Goal: Task Accomplishment & Management: Manage account settings

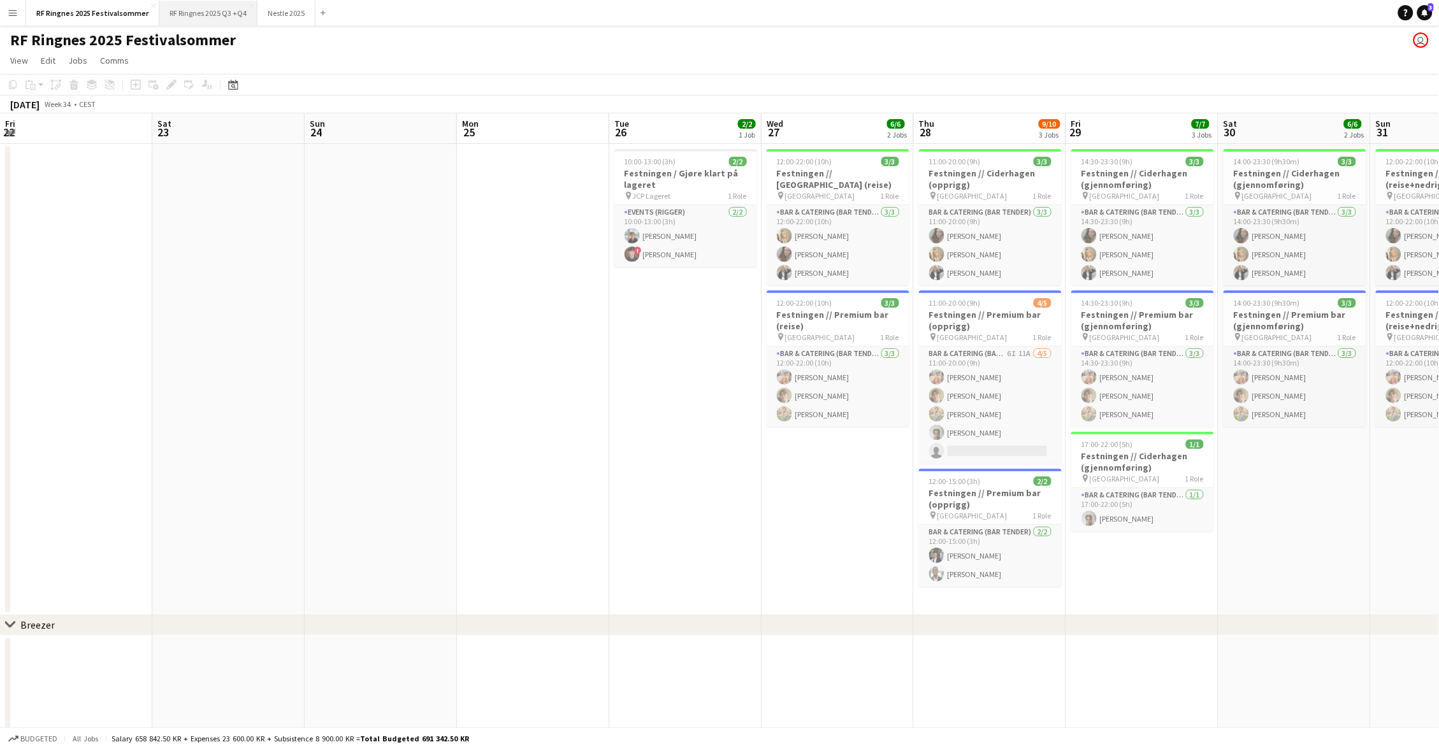
scroll to position [0, 389]
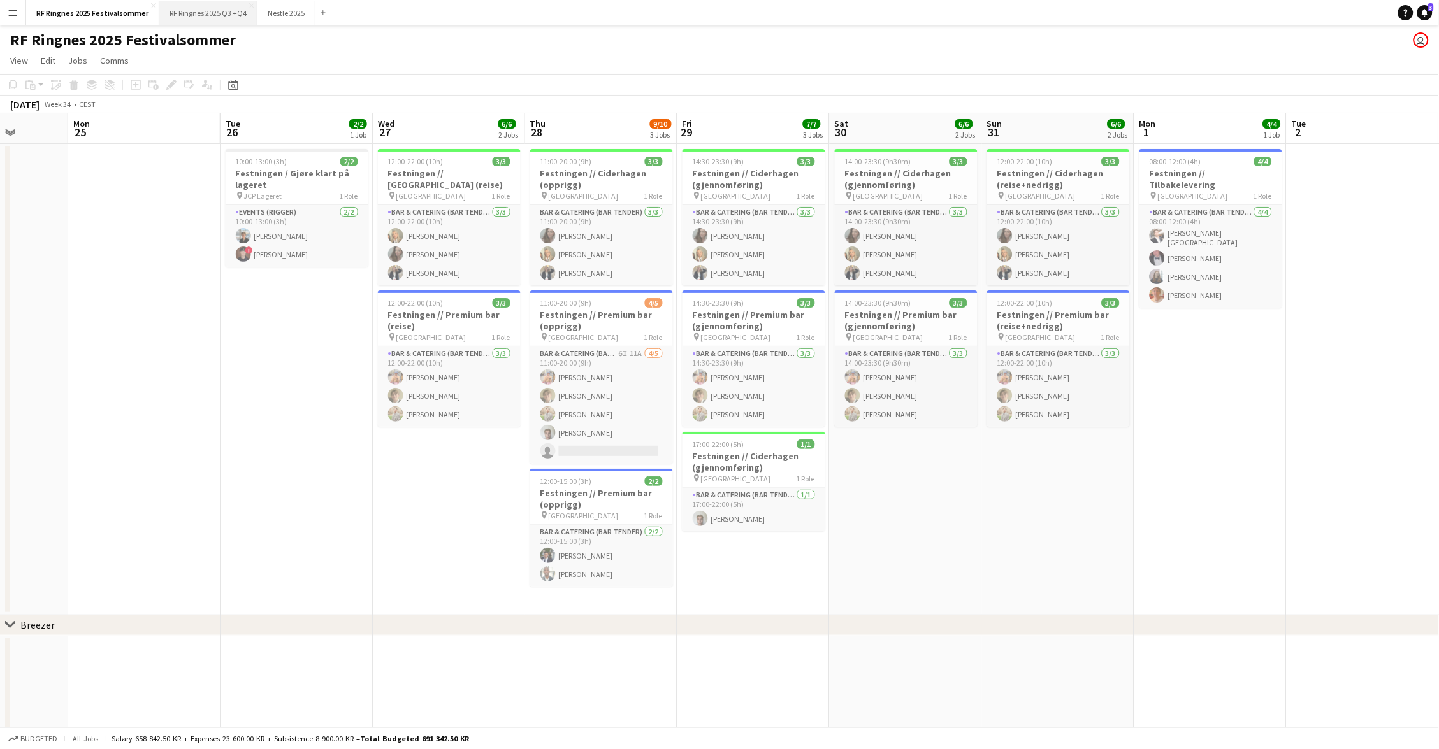
click at [221, 20] on button "RF Ringnes 2025 Q3 +Q4 Close" at bounding box center [208, 13] width 98 height 25
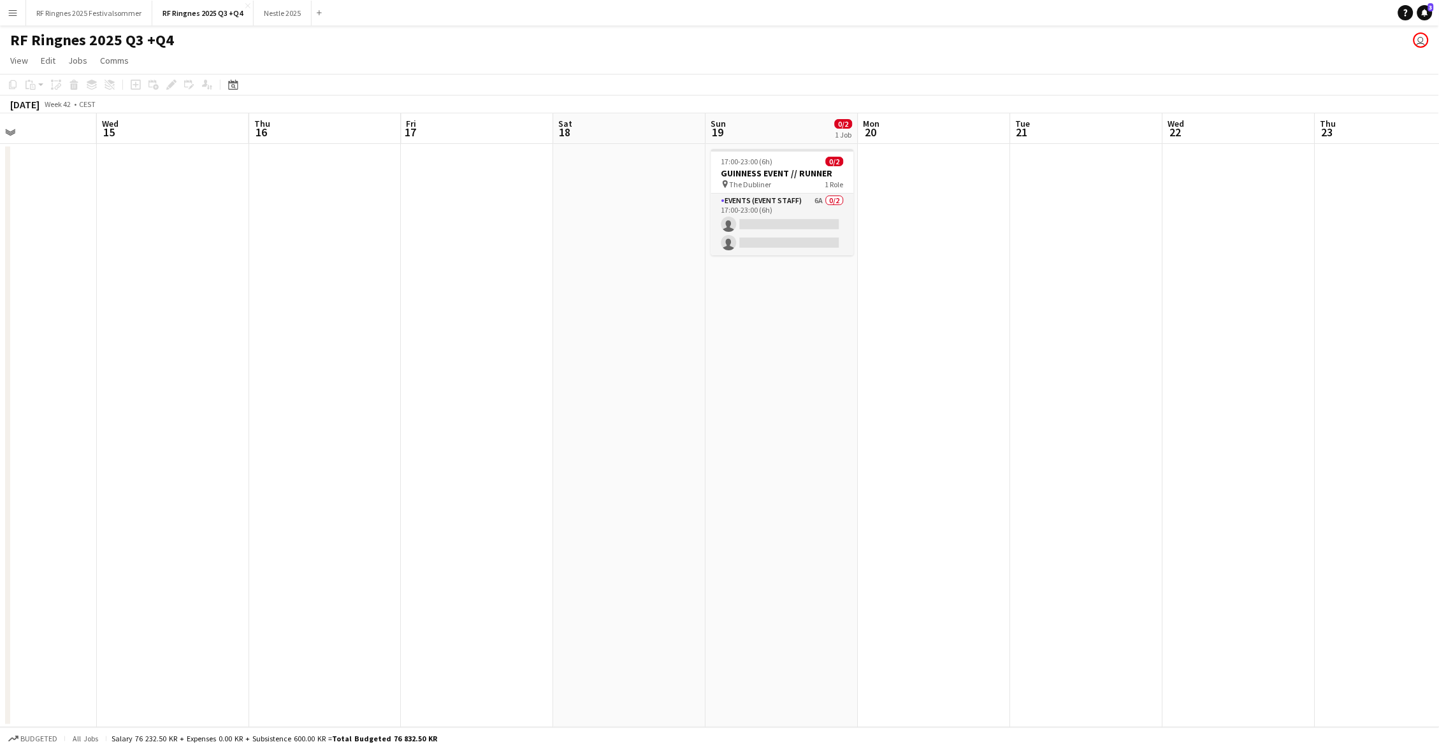
scroll to position [0, 348]
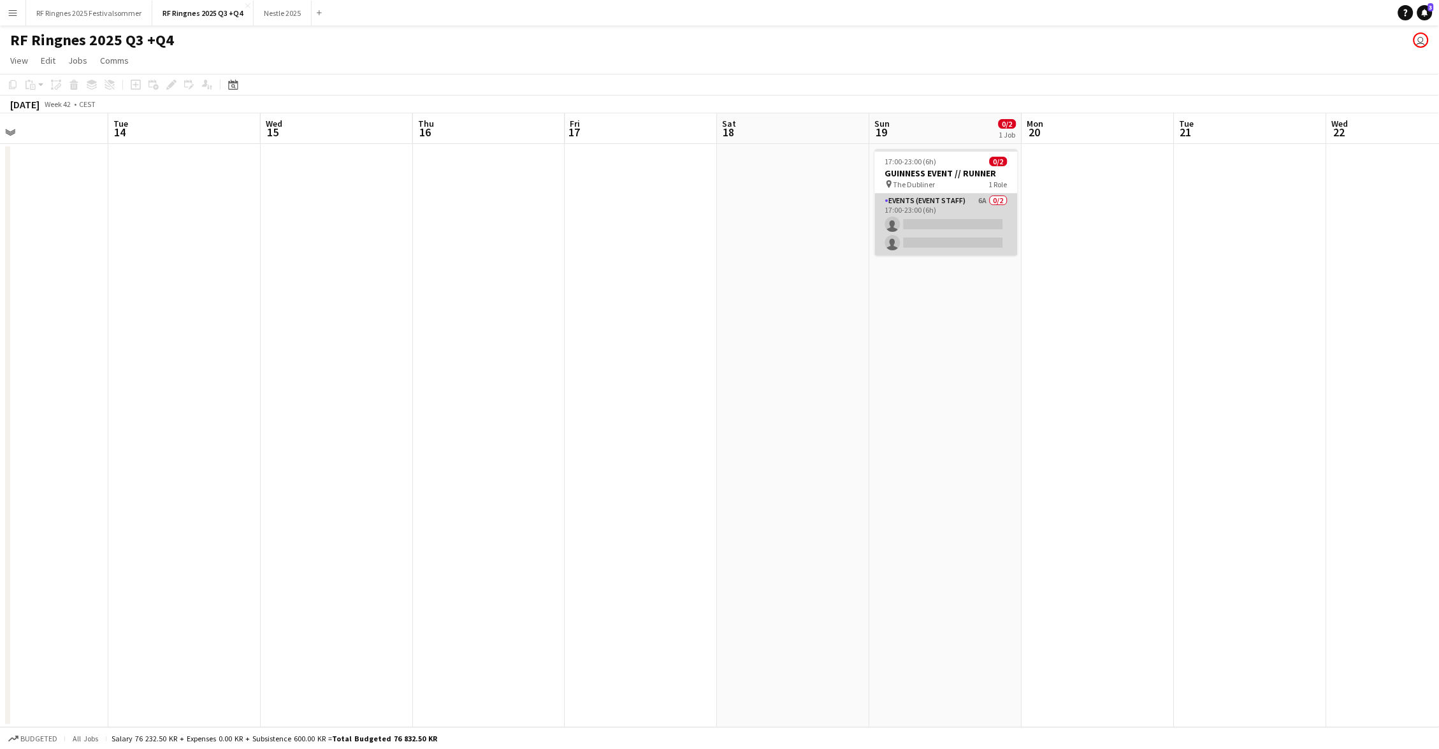
click at [968, 203] on app-card-role "Events (Event Staff) 6A 0/2 17:00-23:00 (6h) single-neutral-actions single-neut…" at bounding box center [946, 225] width 143 height 62
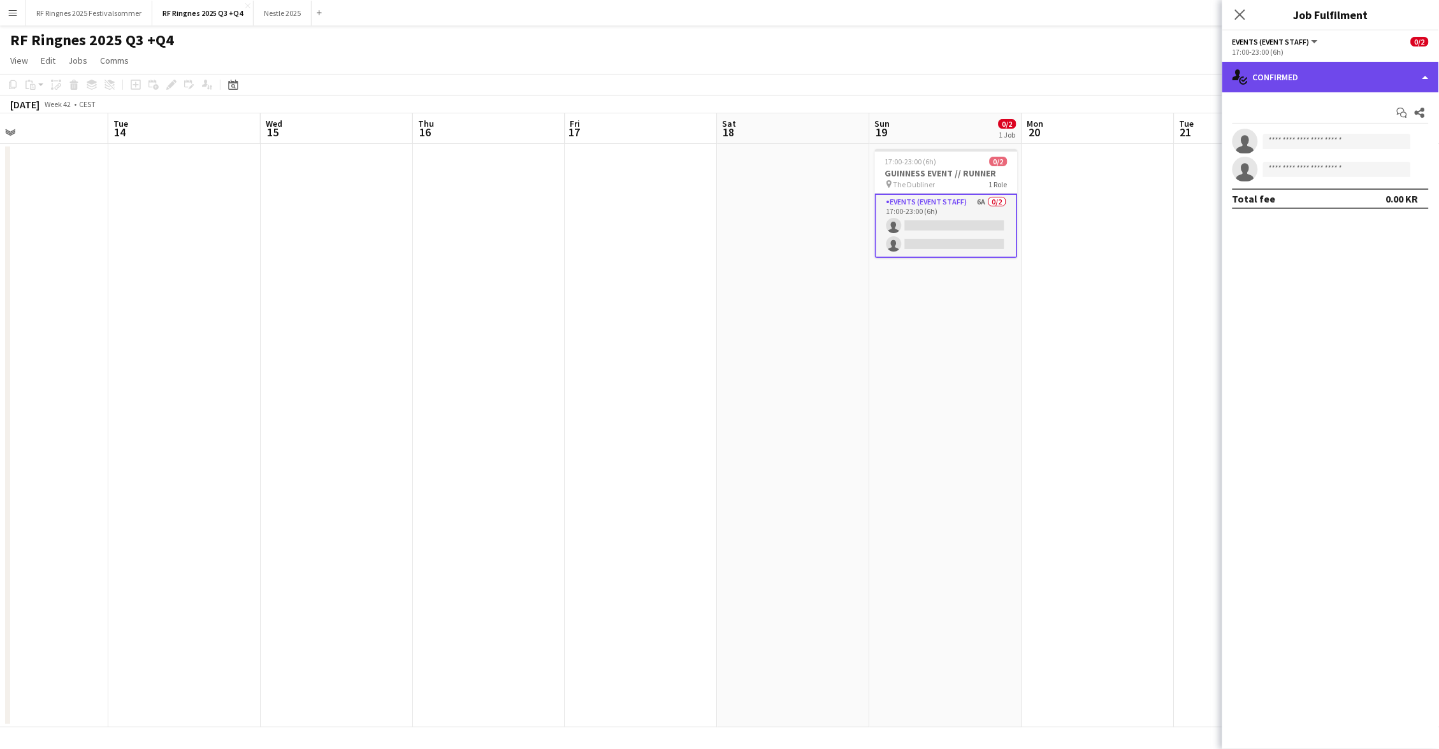
click at [1269, 81] on div "single-neutral-actions-check-2 Confirmed" at bounding box center [1330, 77] width 217 height 31
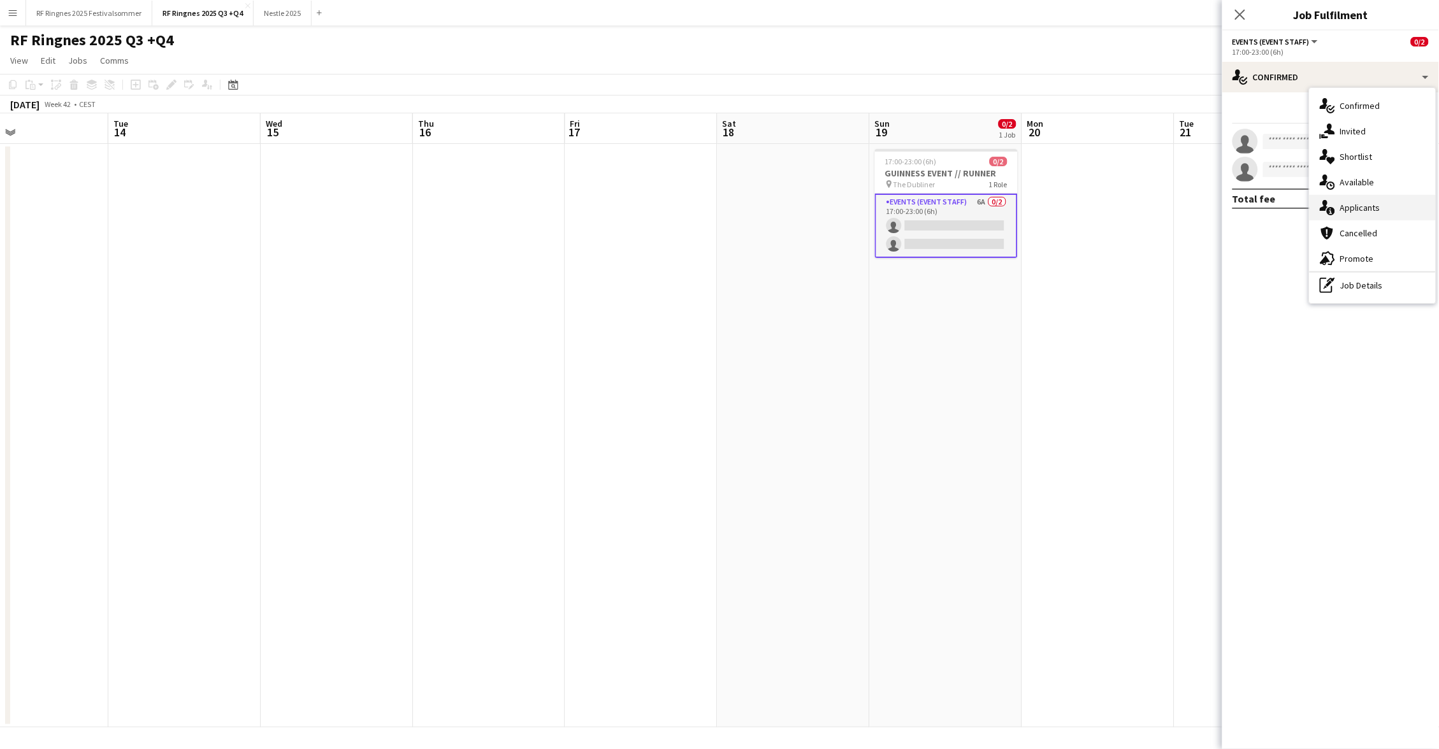
click at [1394, 211] on div "single-neutral-actions-information Applicants" at bounding box center [1372, 207] width 126 height 25
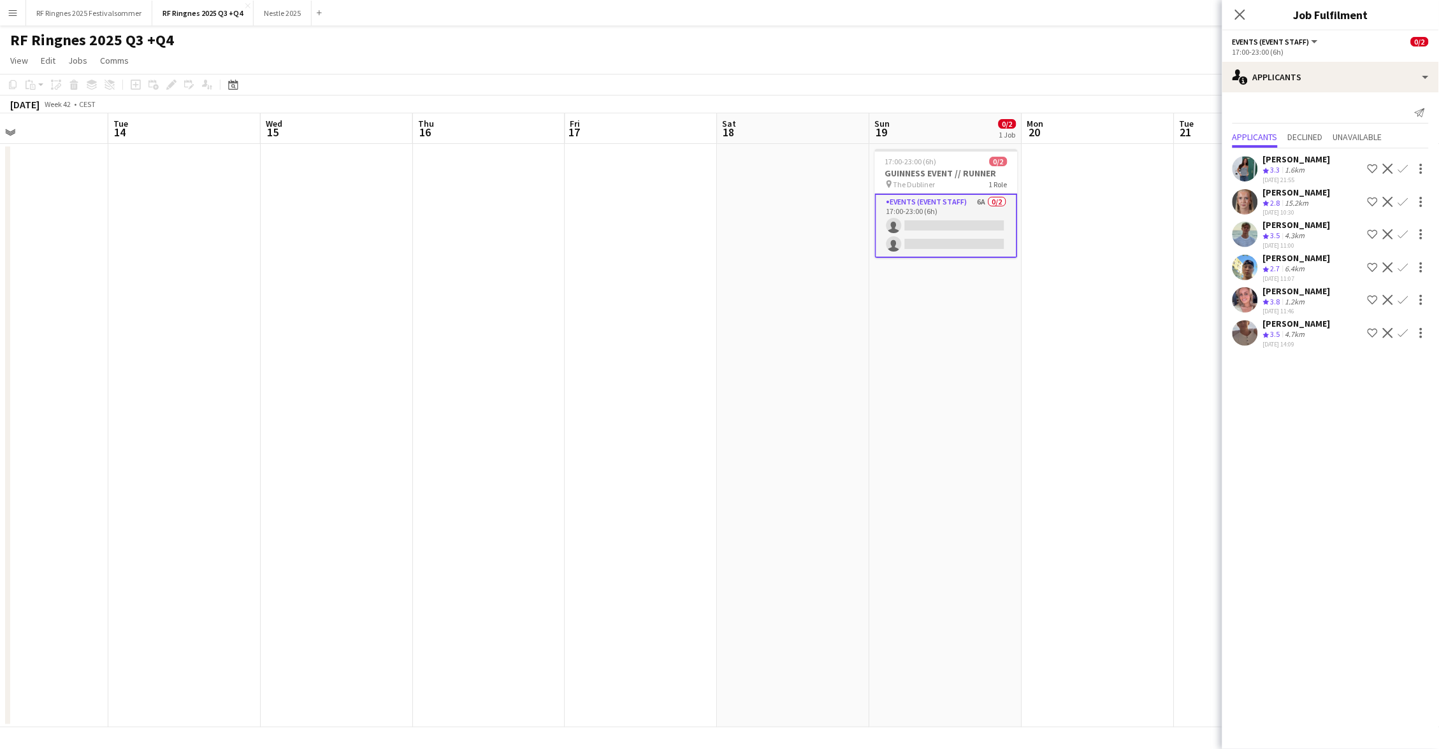
click at [1244, 326] on app-user-avatar at bounding box center [1244, 332] width 25 height 25
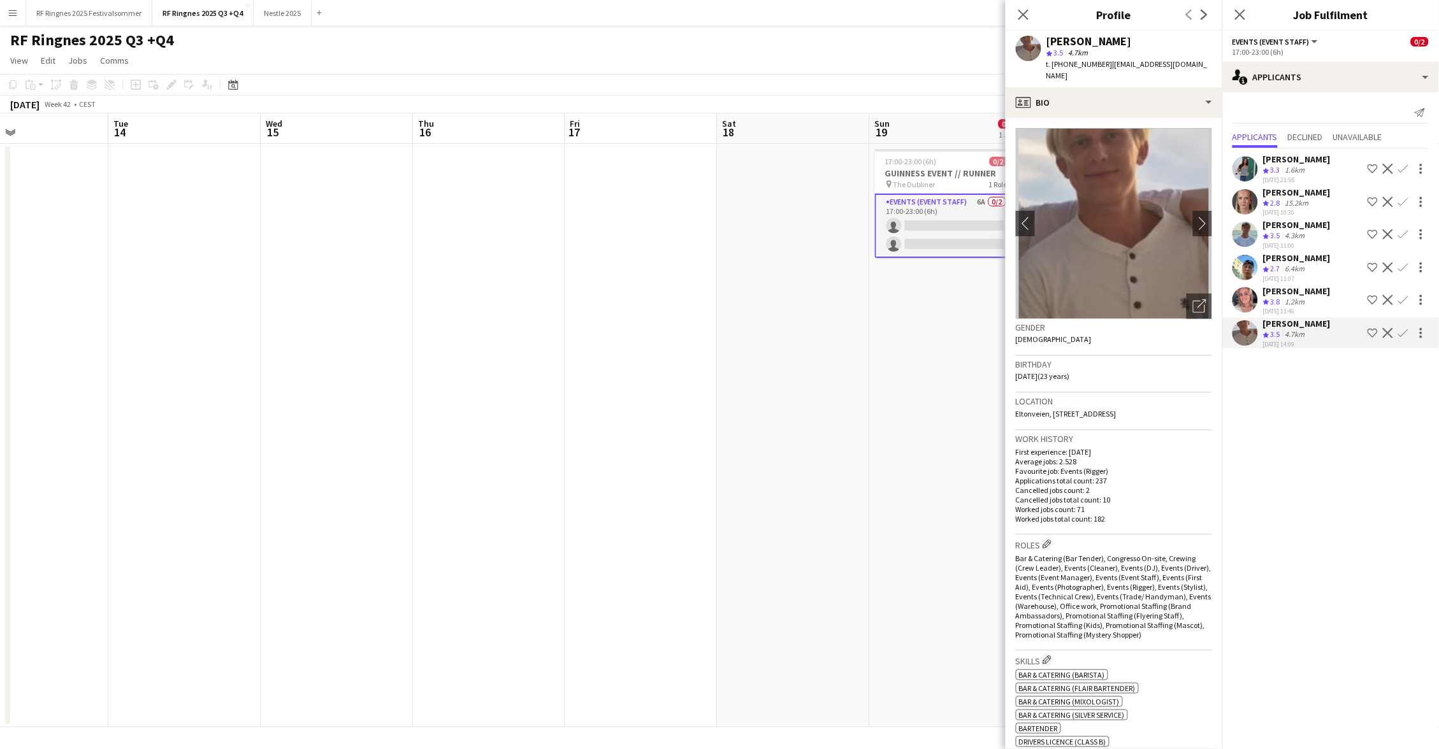
click at [1245, 295] on app-user-avatar at bounding box center [1244, 299] width 25 height 25
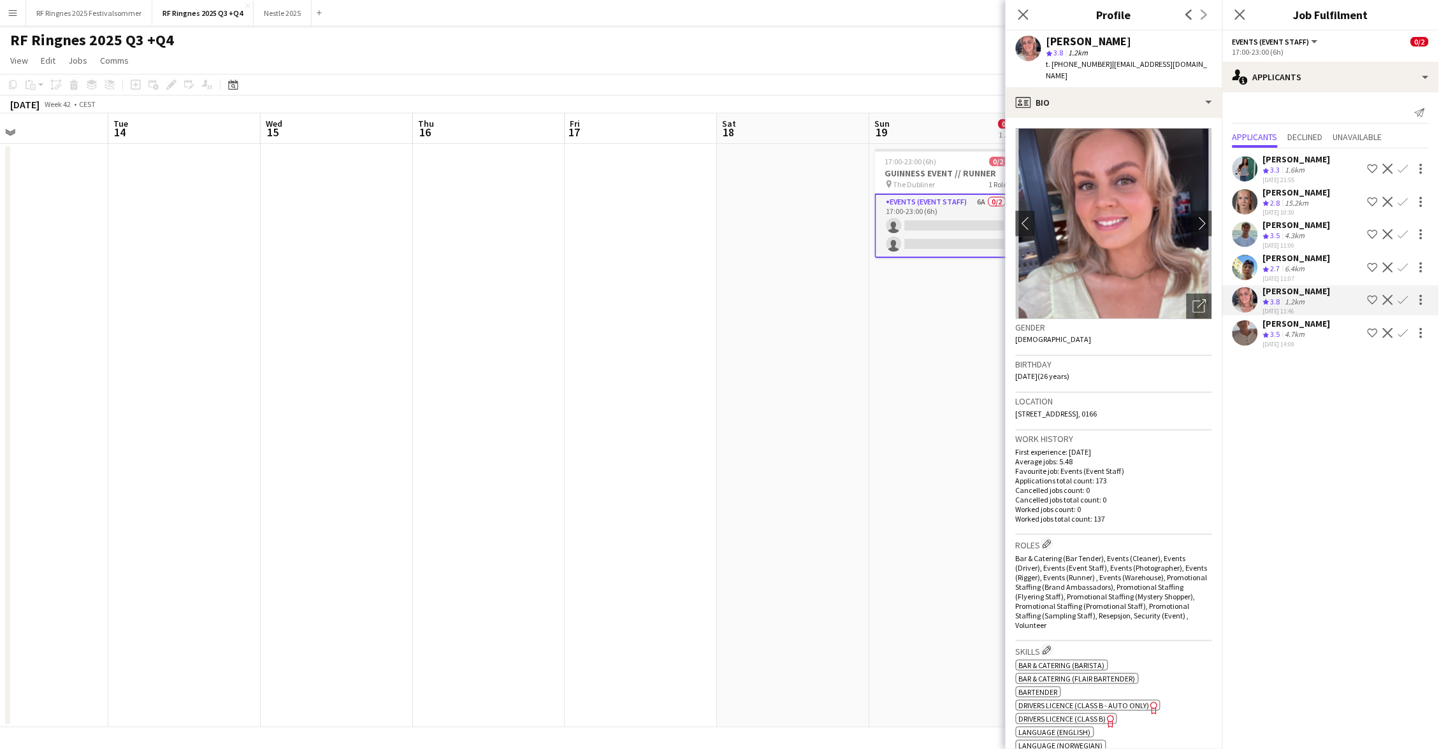
click at [1247, 255] on app-user-avatar at bounding box center [1244, 267] width 25 height 25
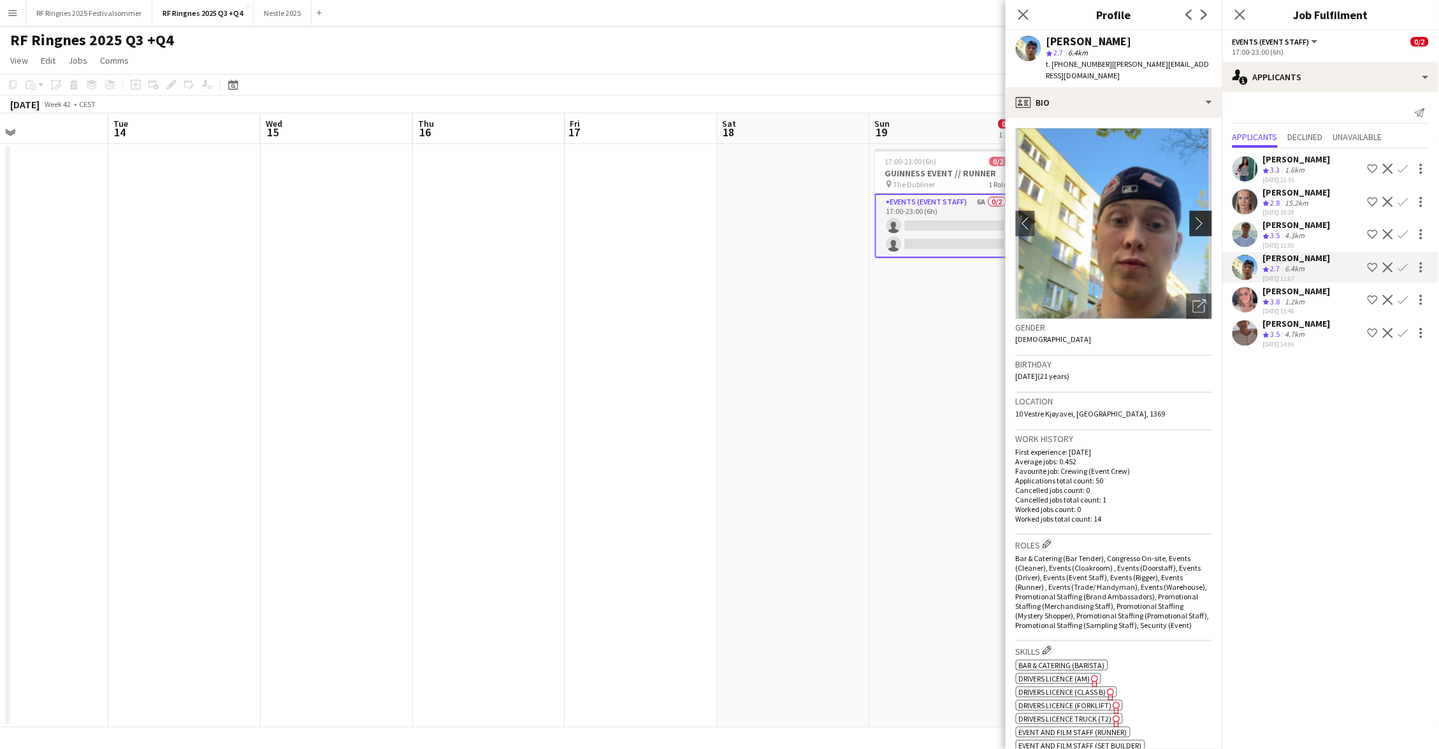
click at [1208, 211] on button "chevron-right" at bounding box center [1201, 223] width 25 height 25
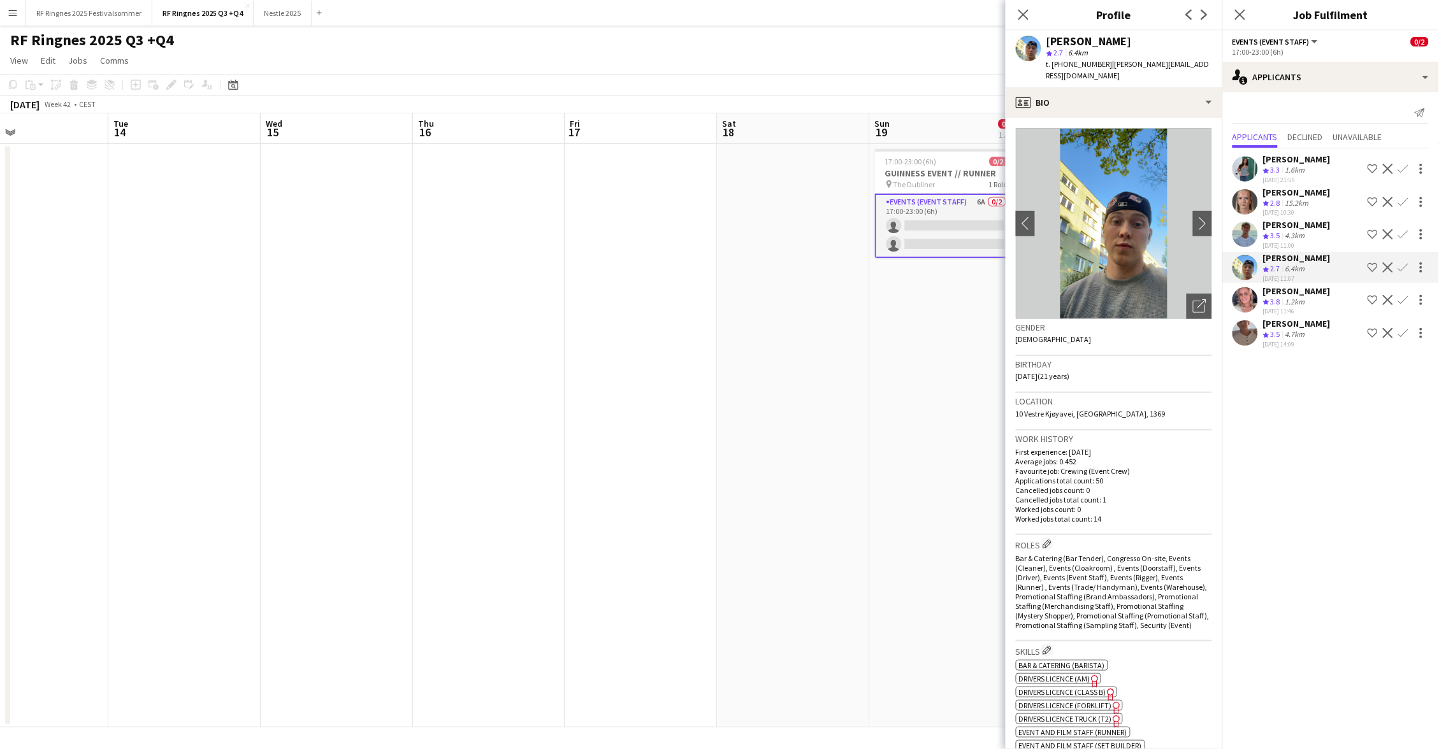
click at [1250, 231] on app-user-avatar at bounding box center [1244, 234] width 25 height 25
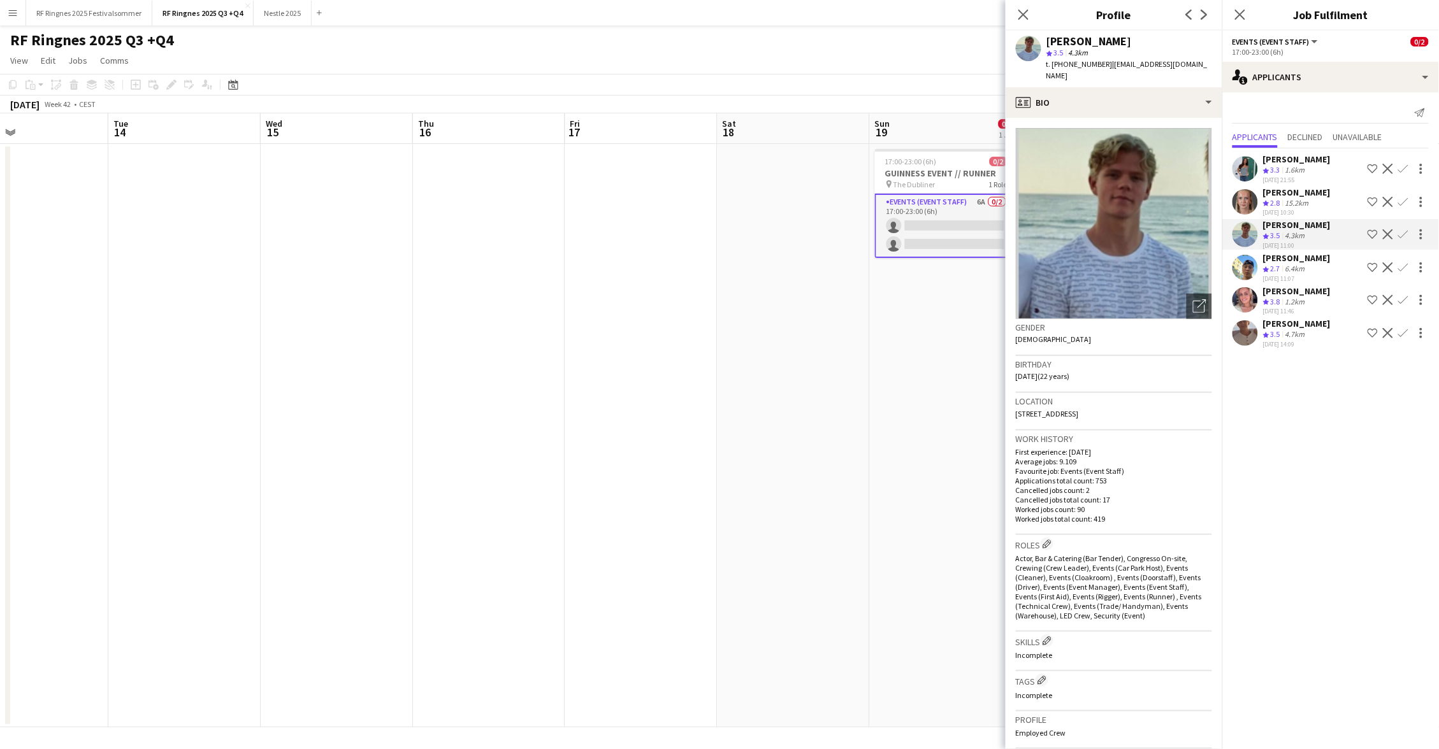
click at [1250, 189] on app-user-avatar at bounding box center [1244, 201] width 25 height 25
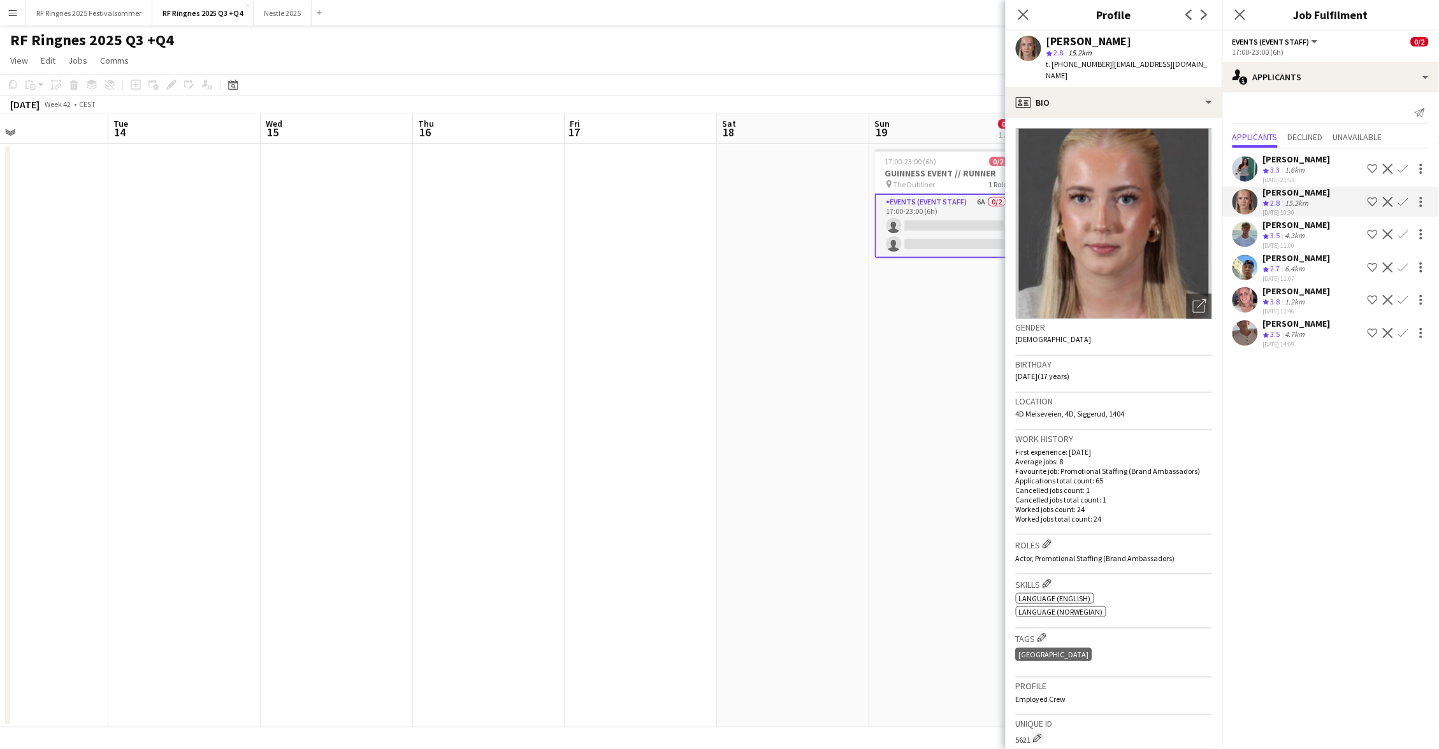
click at [1248, 162] on app-user-avatar at bounding box center [1244, 168] width 25 height 25
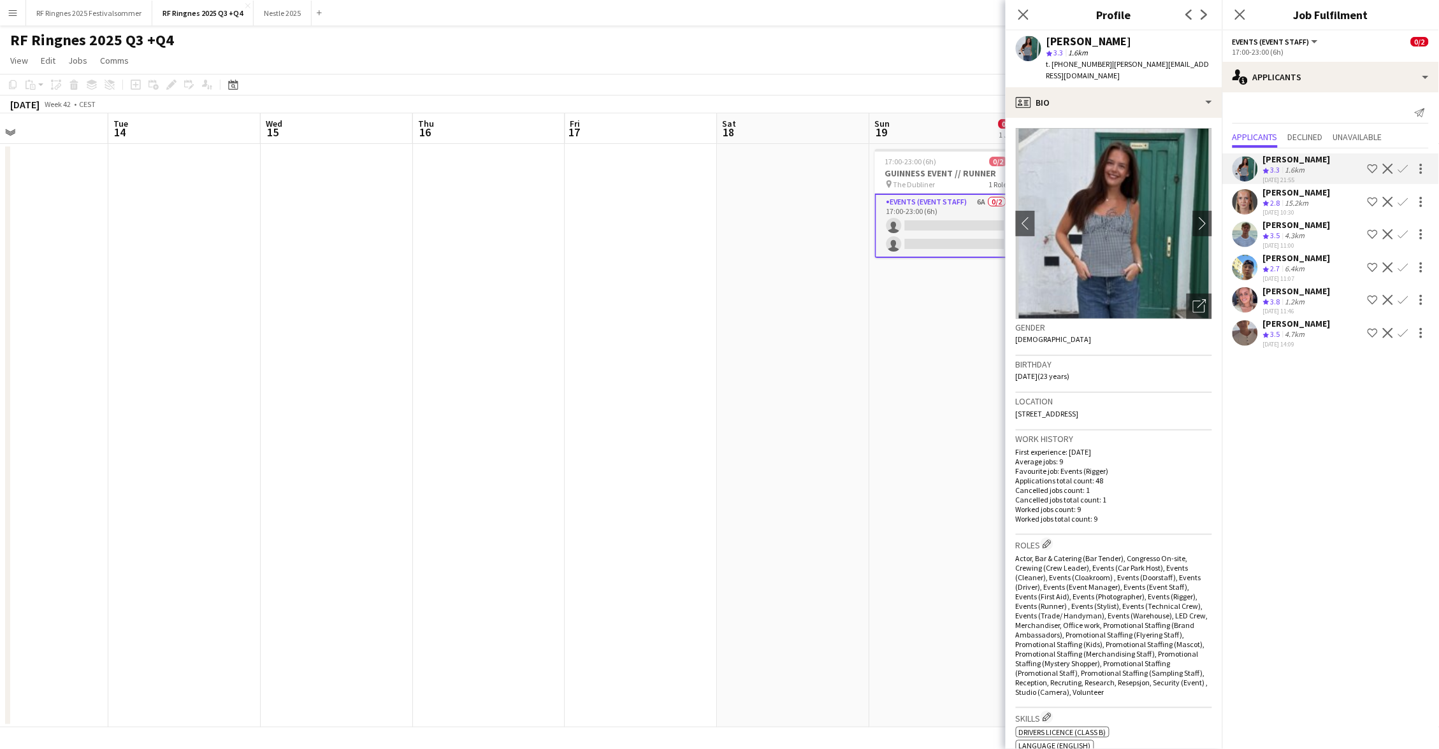
click at [956, 85] on app-toolbar "Copy Paste Paste Command V Paste with crew Command Shift V Paste linked Job [GE…" at bounding box center [719, 85] width 1439 height 22
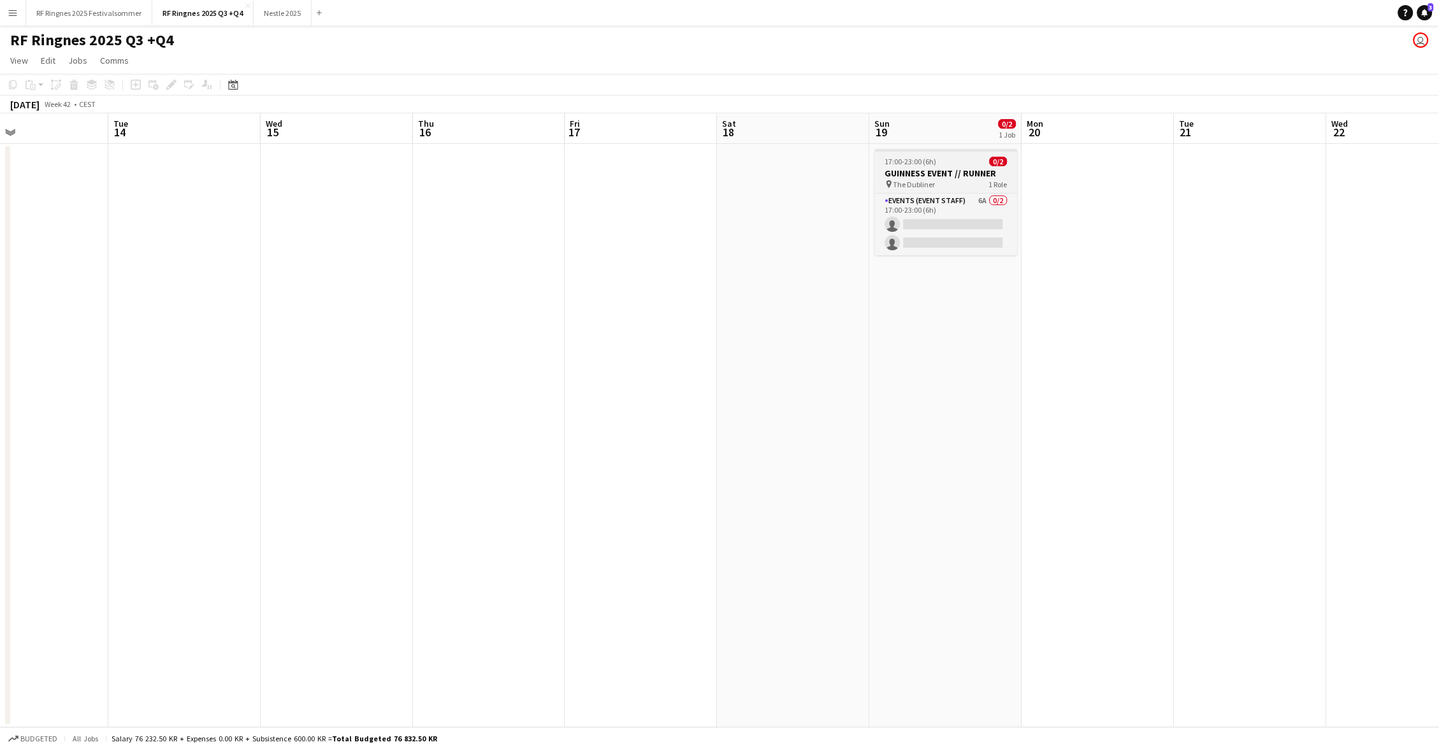
click at [957, 164] on div "17:00-23:00 (6h) 0/2" at bounding box center [946, 162] width 143 height 10
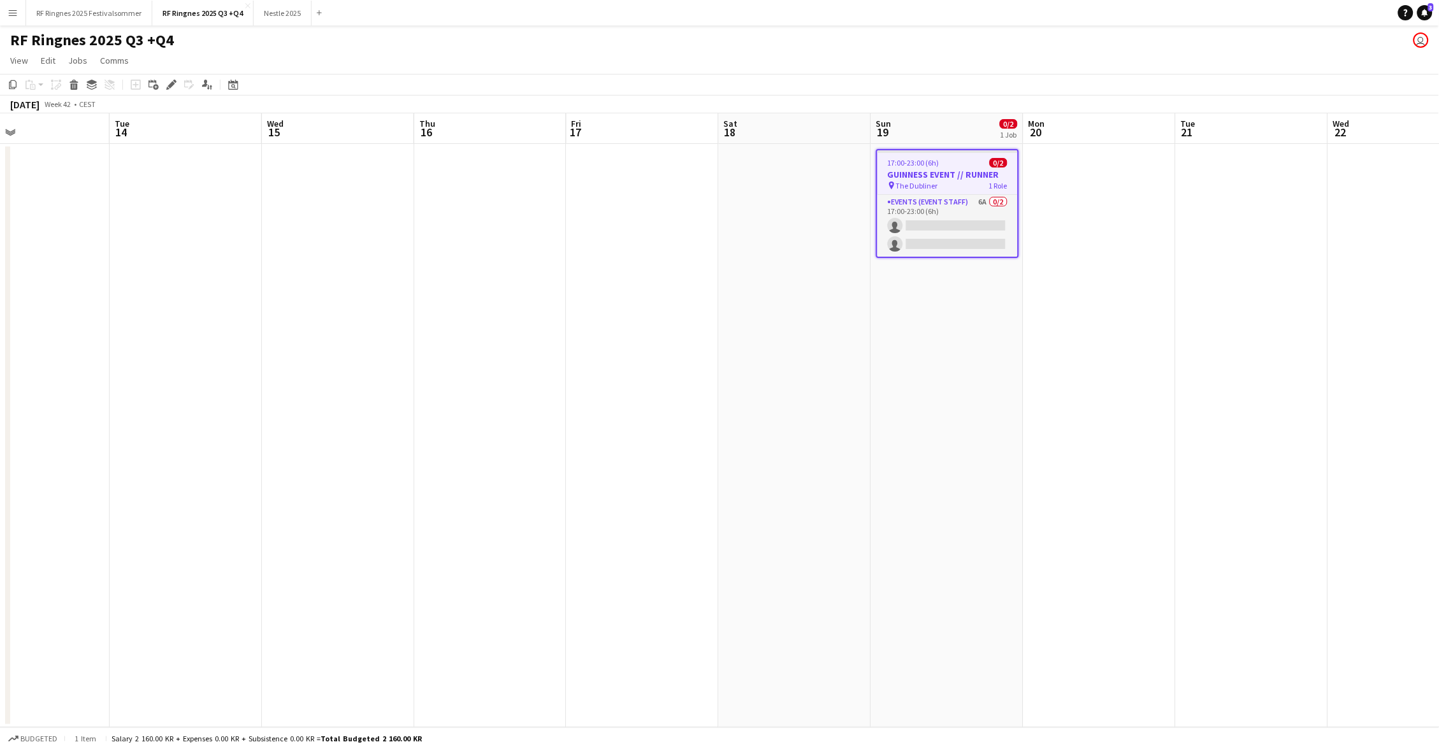
scroll to position [0, 347]
click at [916, 184] on span "The Dubliner" at bounding box center [917, 186] width 42 height 10
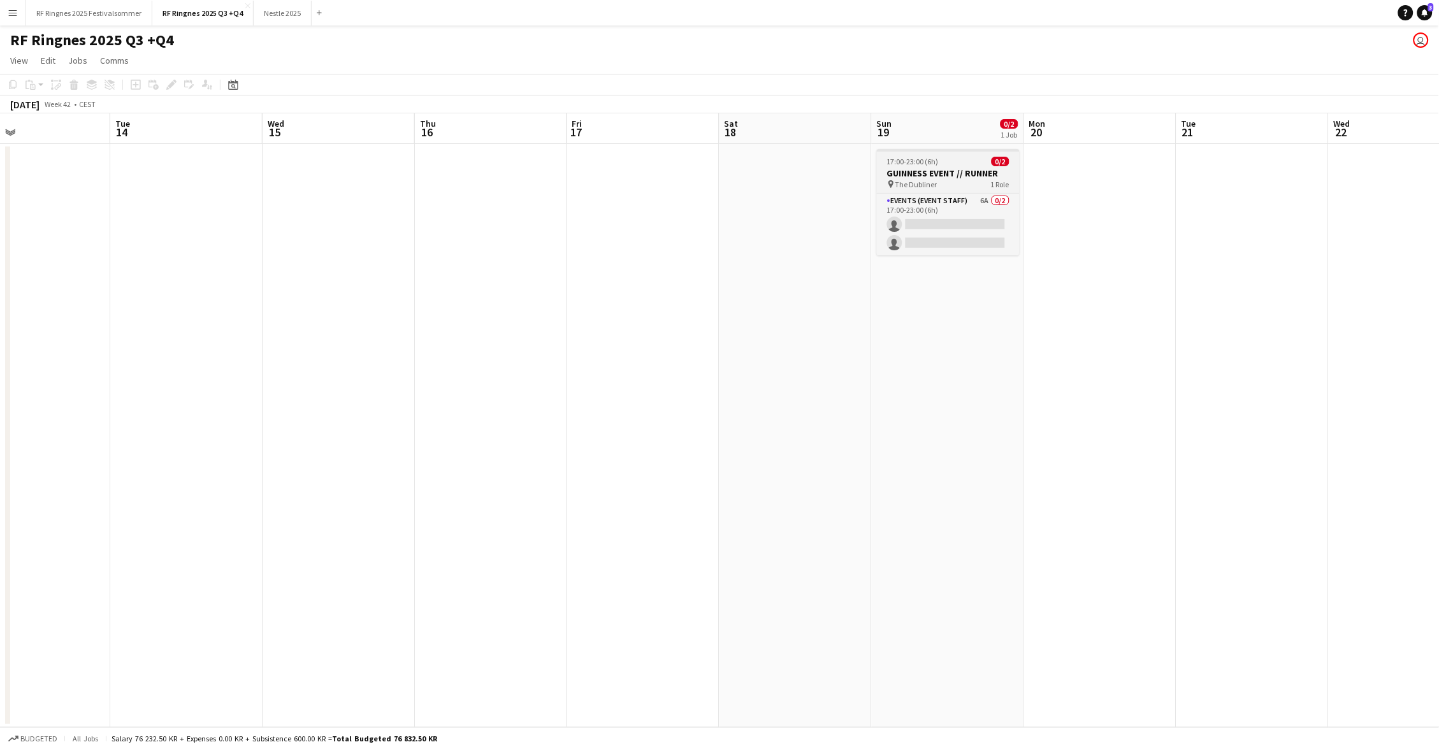
click at [916, 184] on span "The Dubliner" at bounding box center [916, 185] width 42 height 10
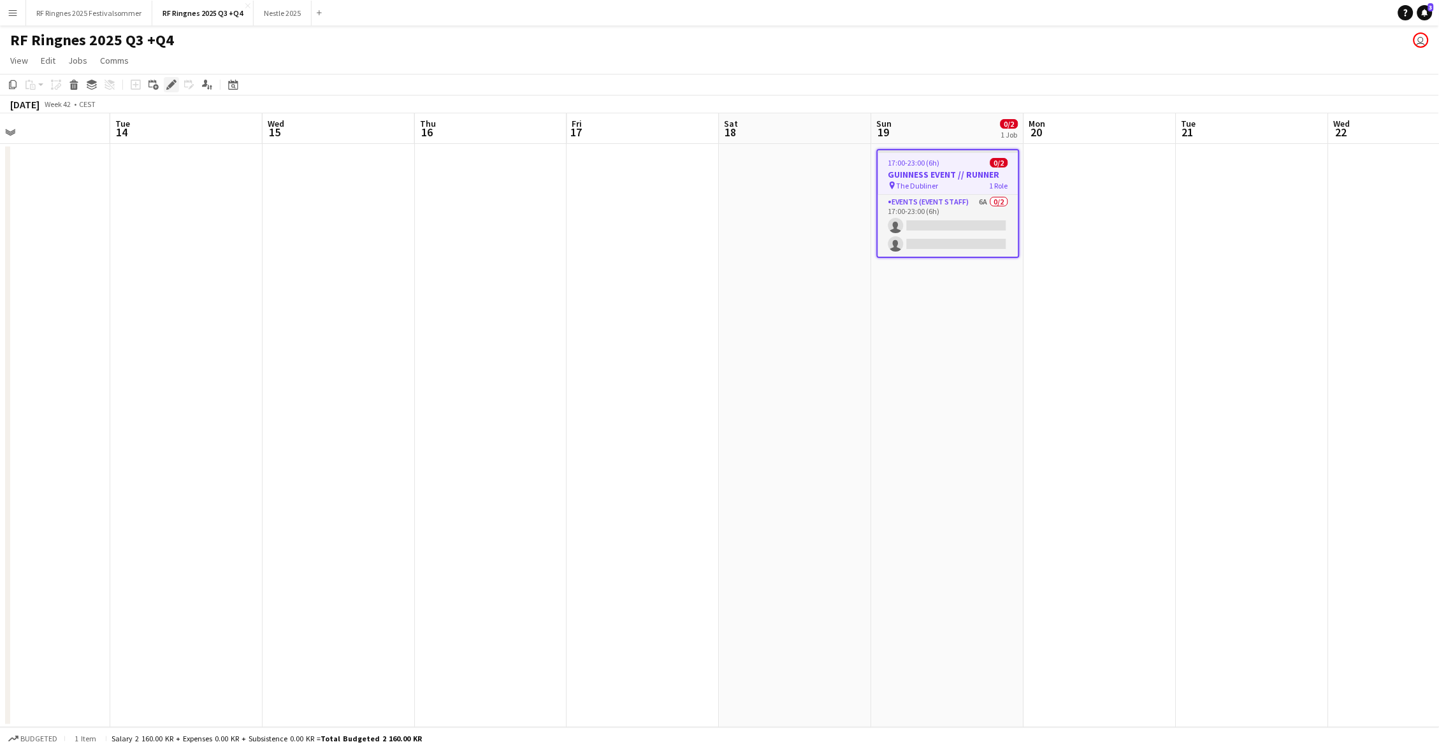
click at [172, 84] on icon "Edit" at bounding box center [171, 85] width 10 height 10
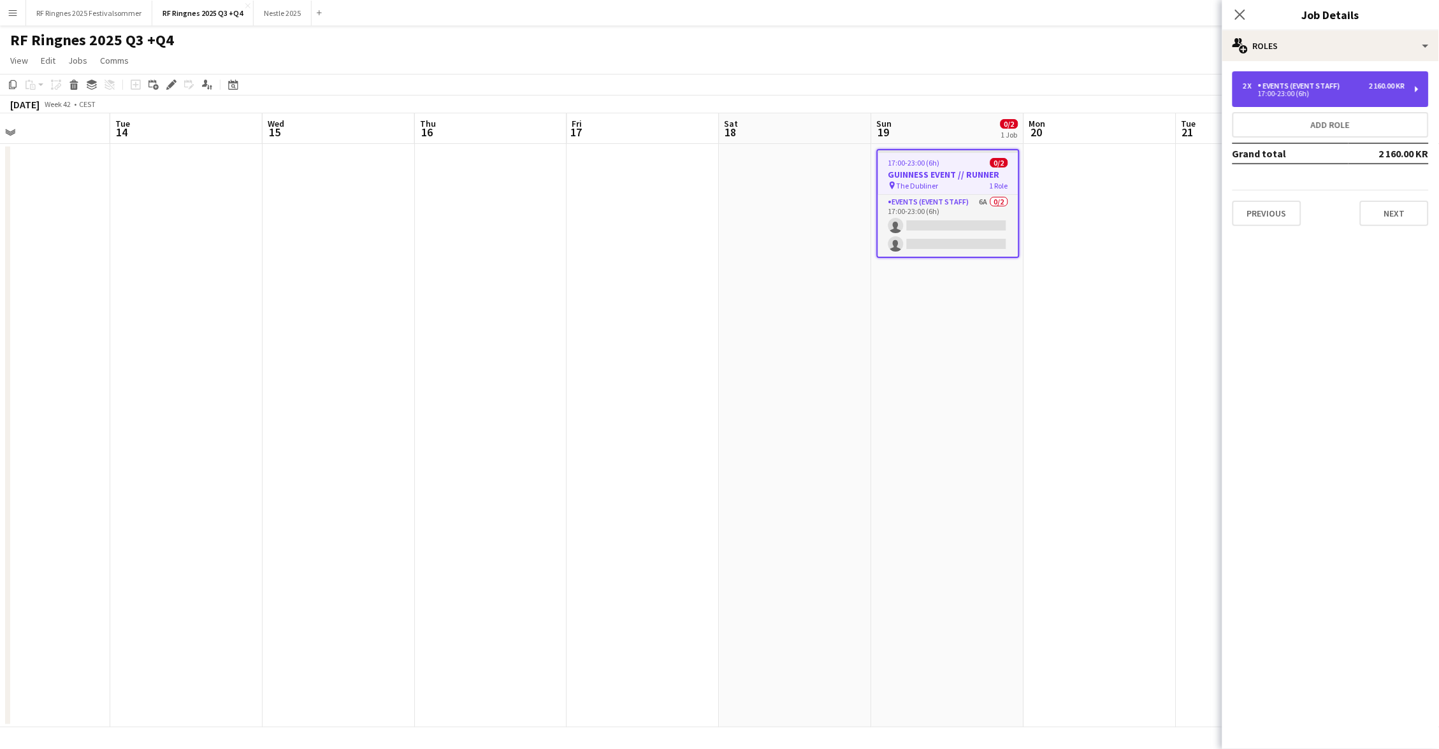
click at [1318, 82] on div "Events (Event Staff)" at bounding box center [1301, 86] width 87 height 9
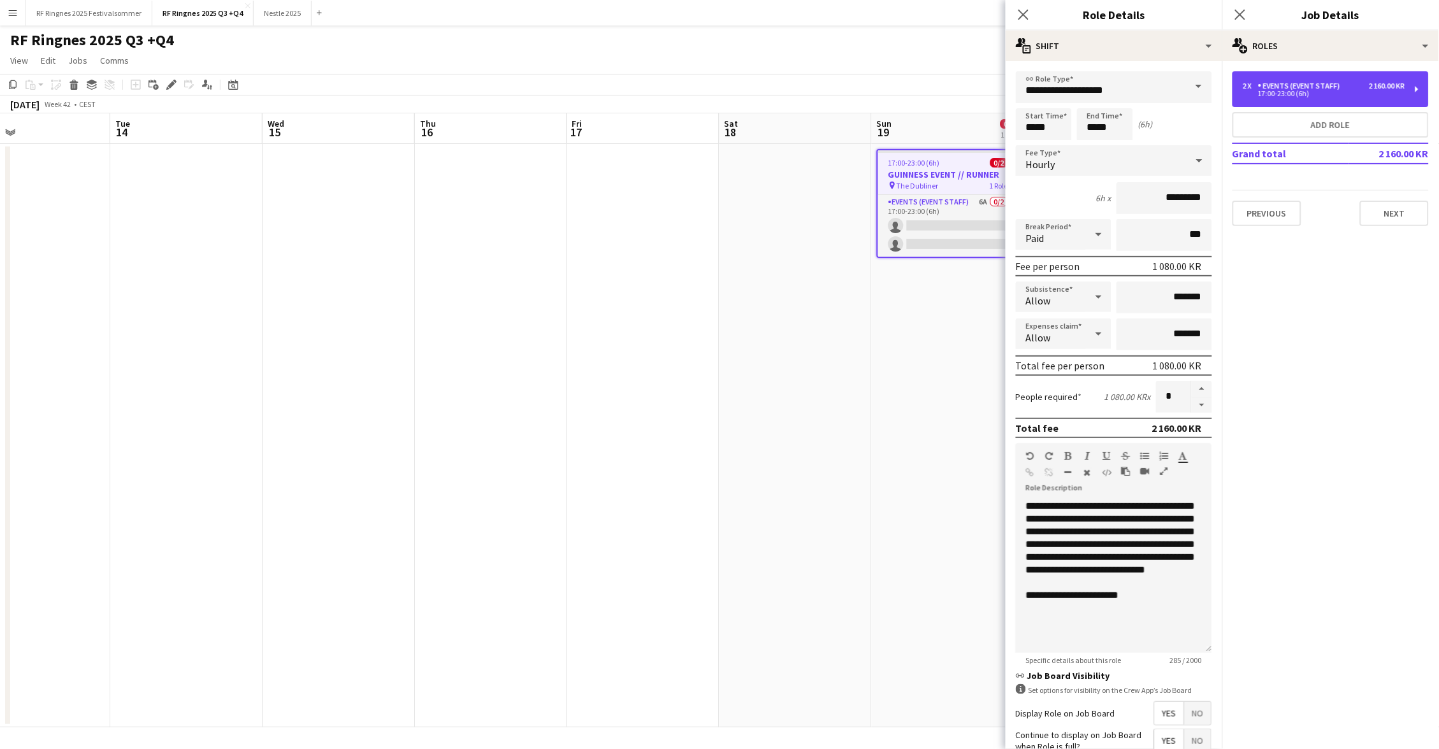
scroll to position [0, 0]
click at [1025, 13] on icon at bounding box center [1023, 14] width 12 height 12
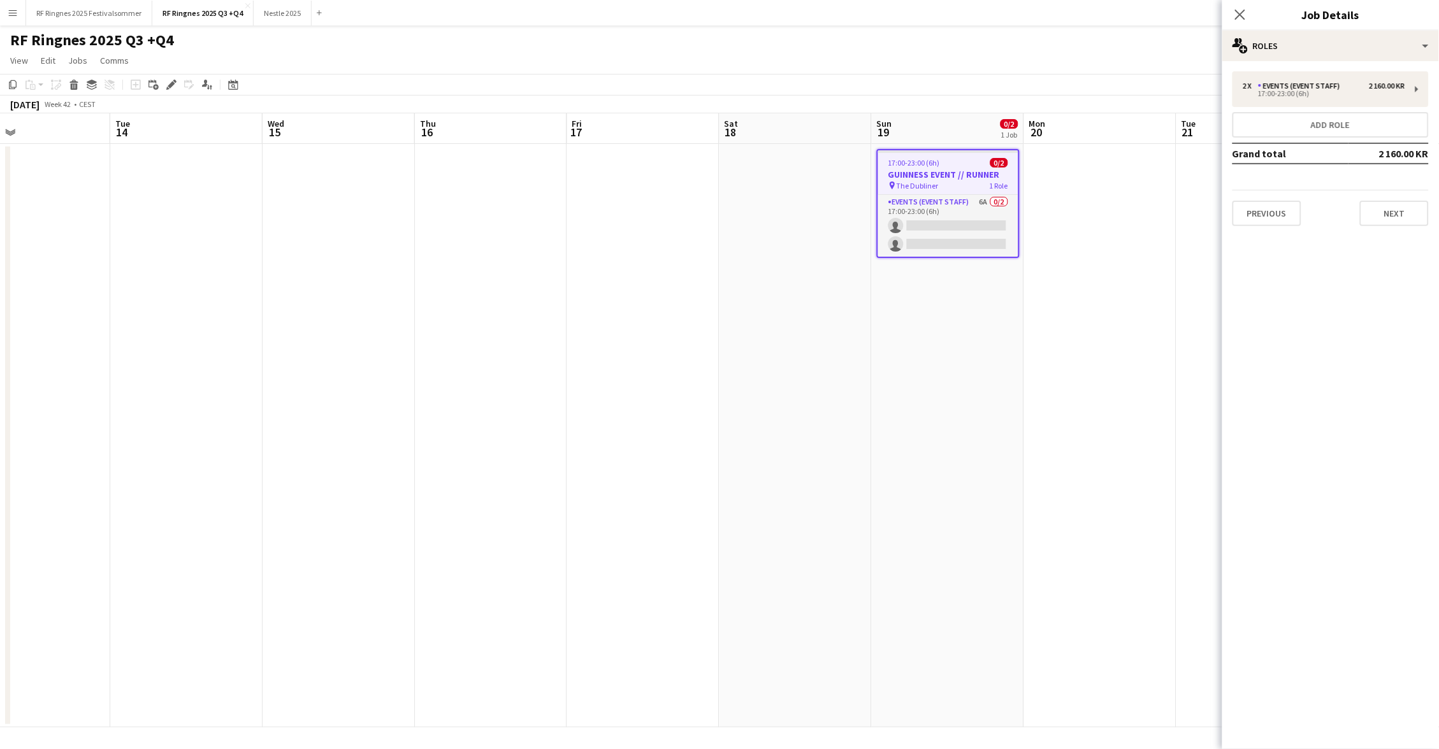
click at [1011, 34] on div "RF Ringnes 2025 Q3 +Q4 user" at bounding box center [719, 37] width 1439 height 24
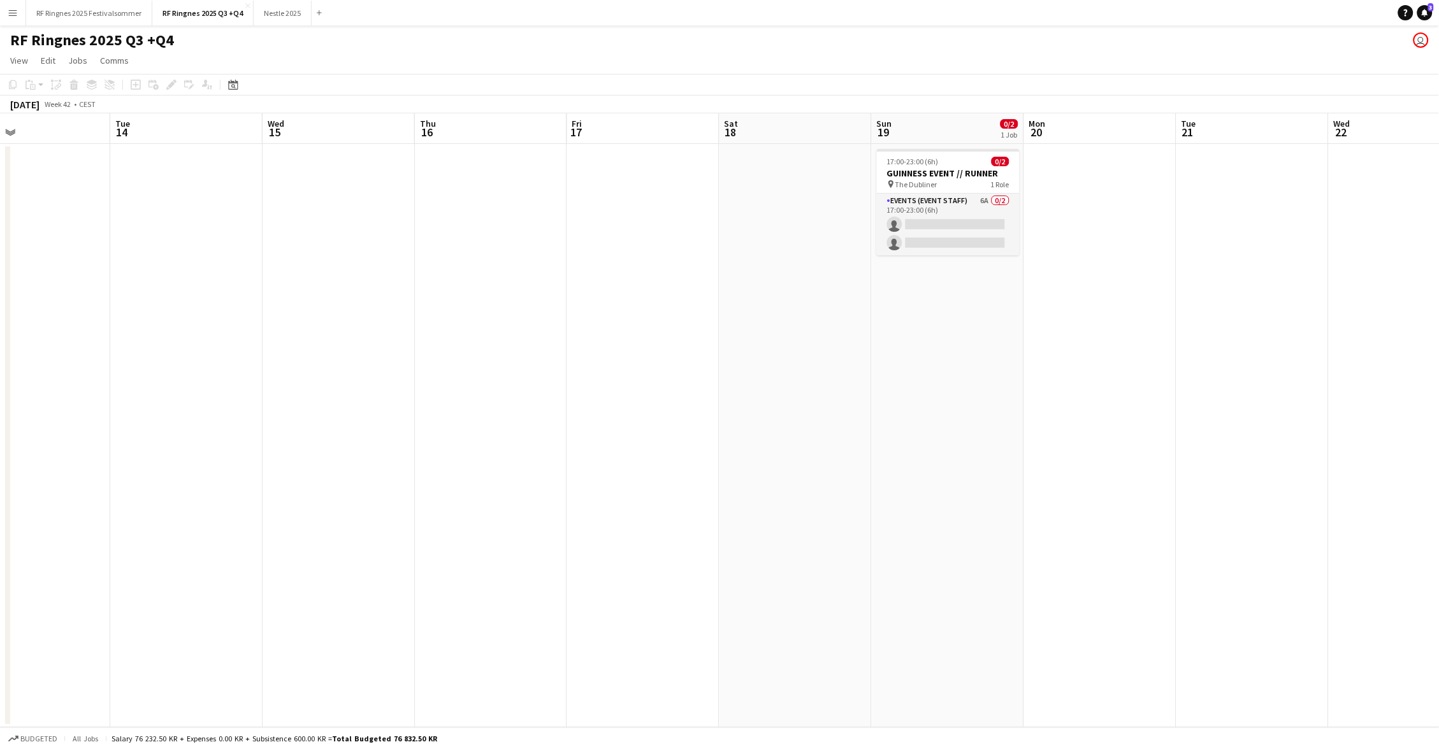
scroll to position [0, 366]
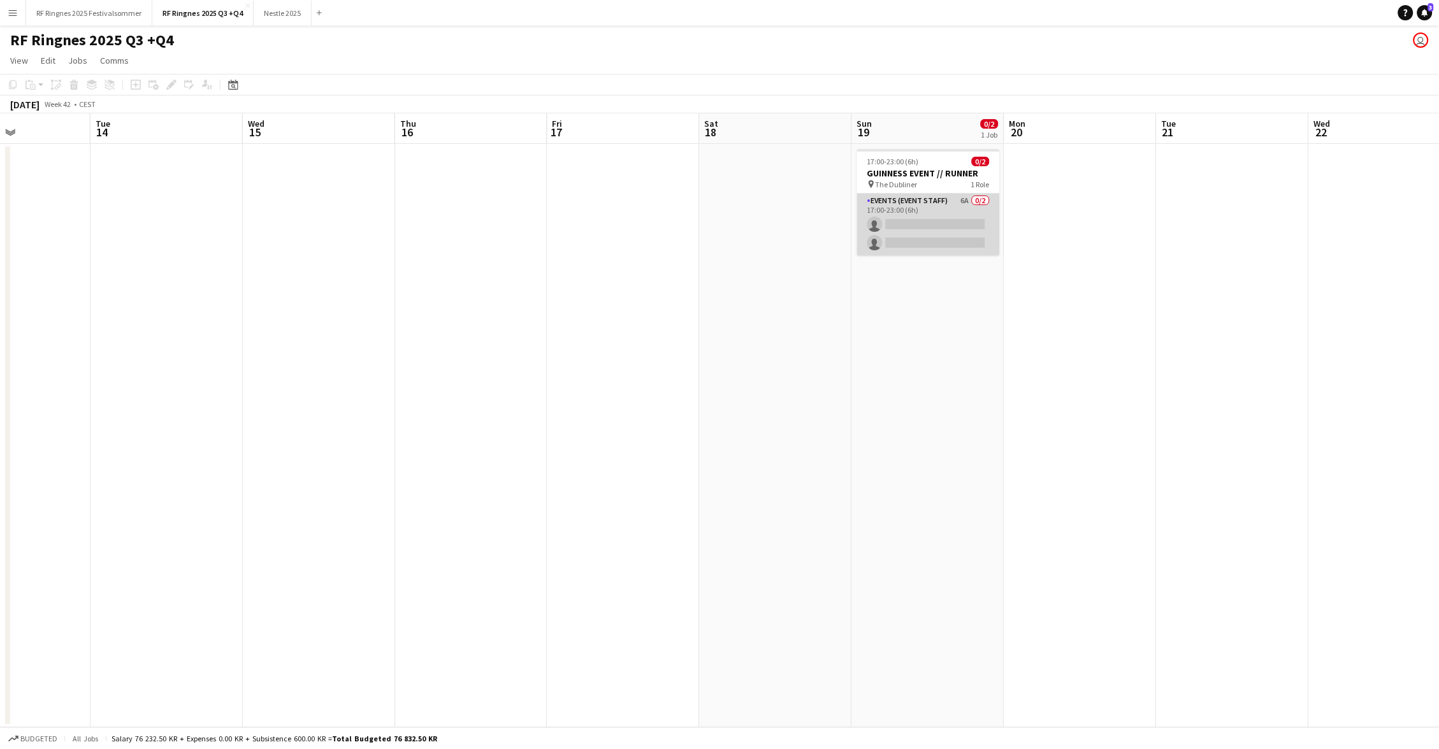
click at [942, 203] on app-card-role "Events (Event Staff) 6A 0/2 17:00-23:00 (6h) single-neutral-actions single-neut…" at bounding box center [928, 225] width 143 height 62
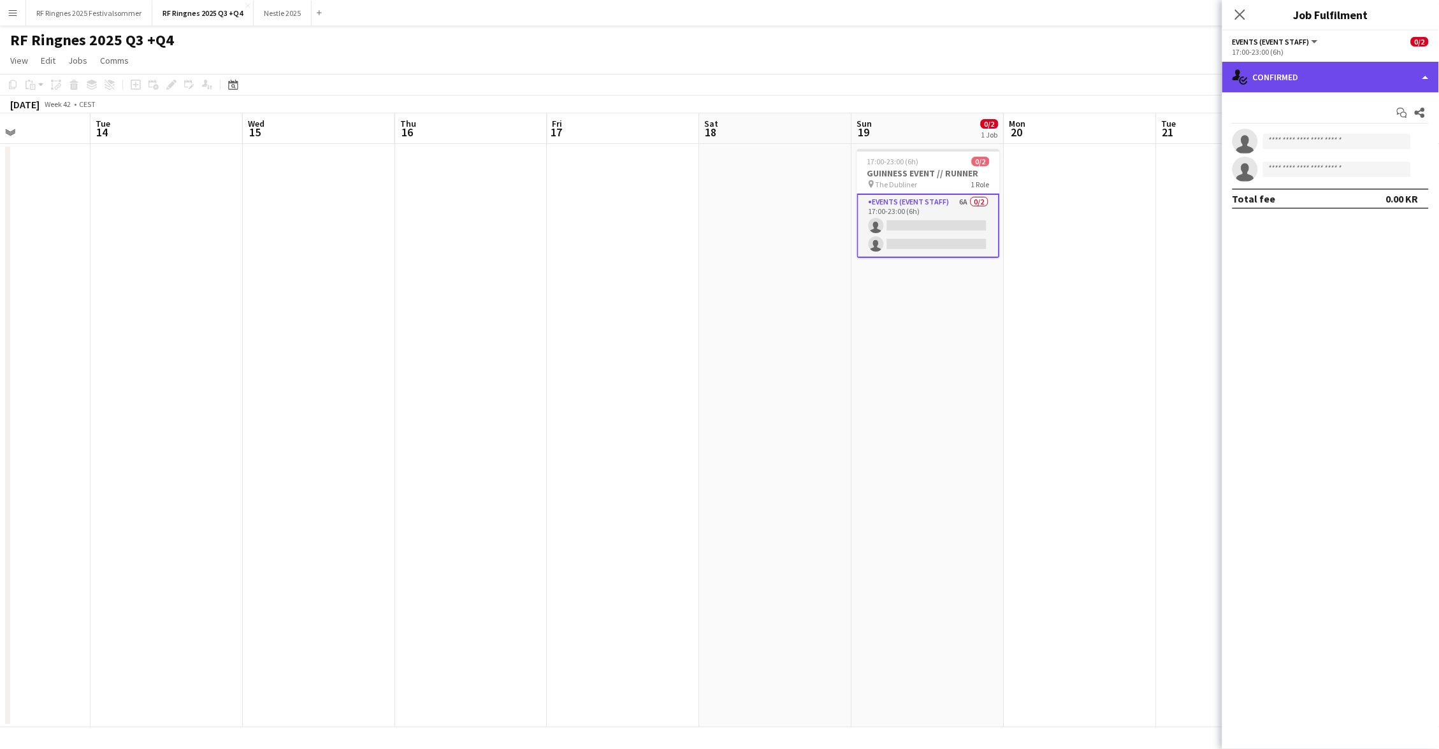
click at [1265, 82] on div "single-neutral-actions-check-2 Confirmed" at bounding box center [1330, 77] width 217 height 31
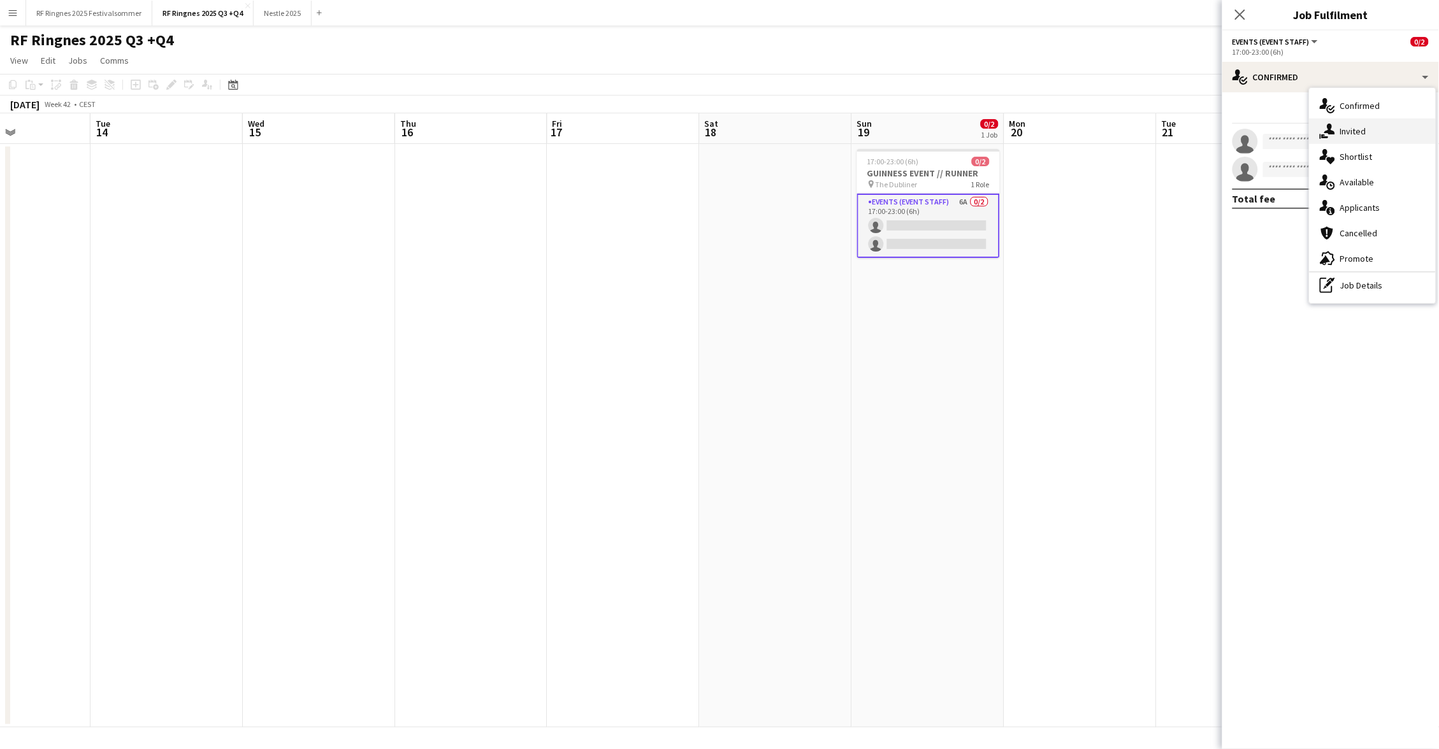
click at [1375, 130] on div "single-neutral-actions-share-1 Invited" at bounding box center [1372, 131] width 126 height 25
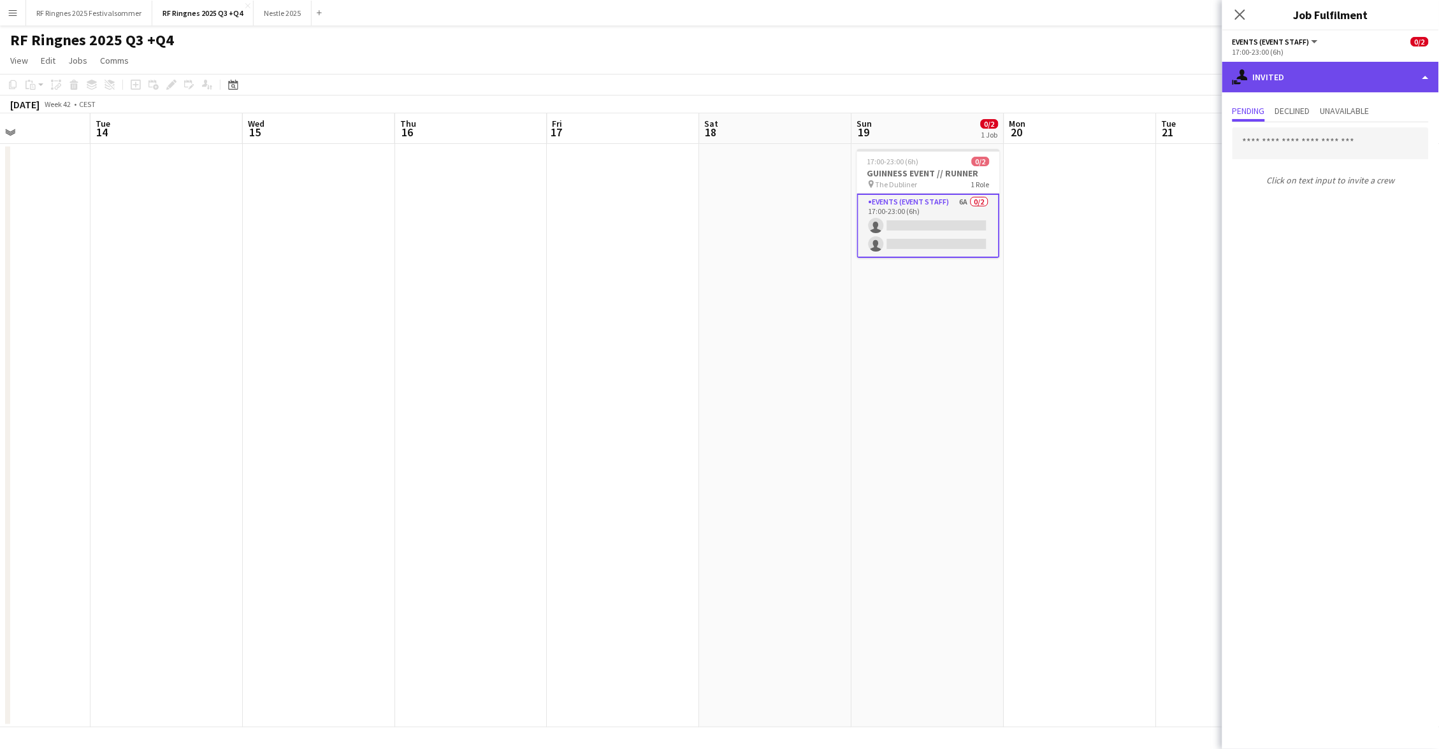
click at [1335, 69] on div "single-neutral-actions-share-1 Invited" at bounding box center [1330, 77] width 217 height 31
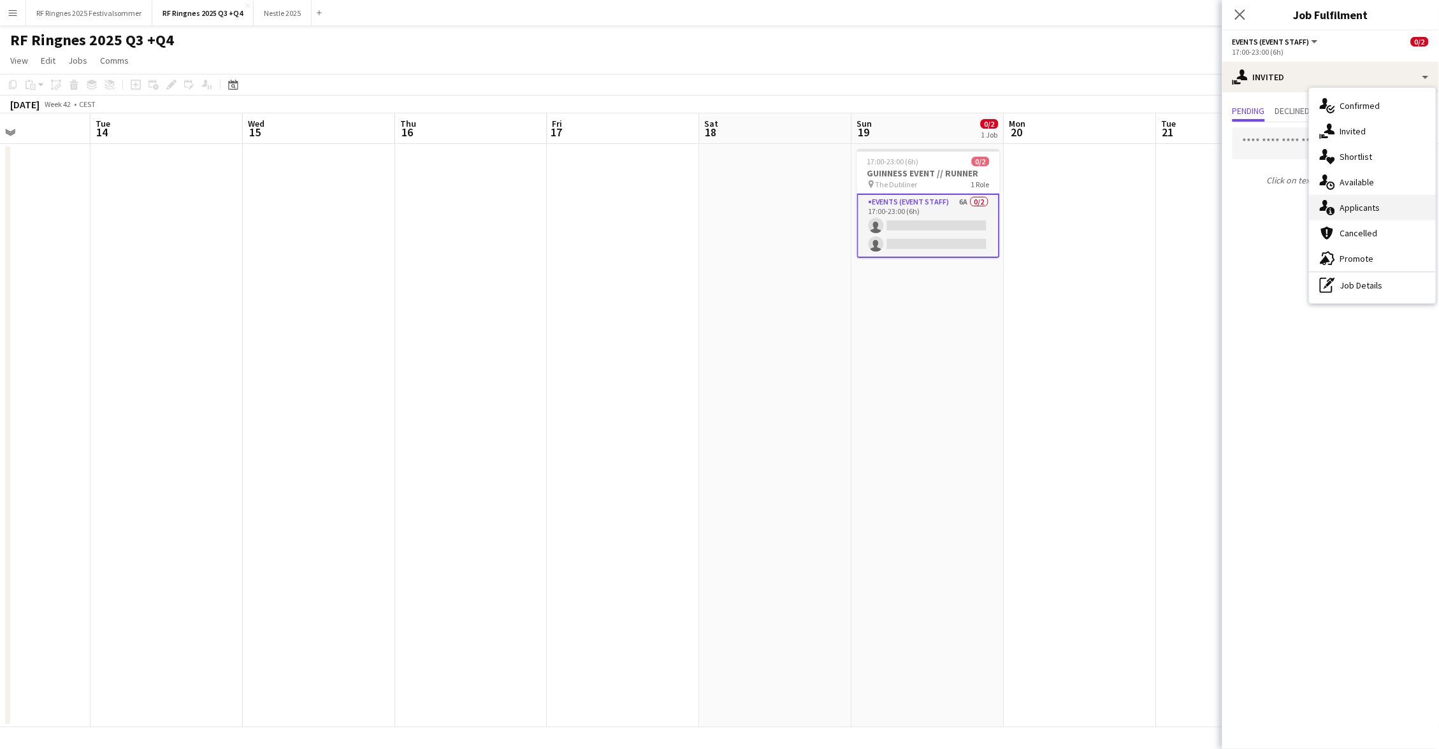
click at [1393, 210] on div "single-neutral-actions-information Applicants" at bounding box center [1372, 207] width 126 height 25
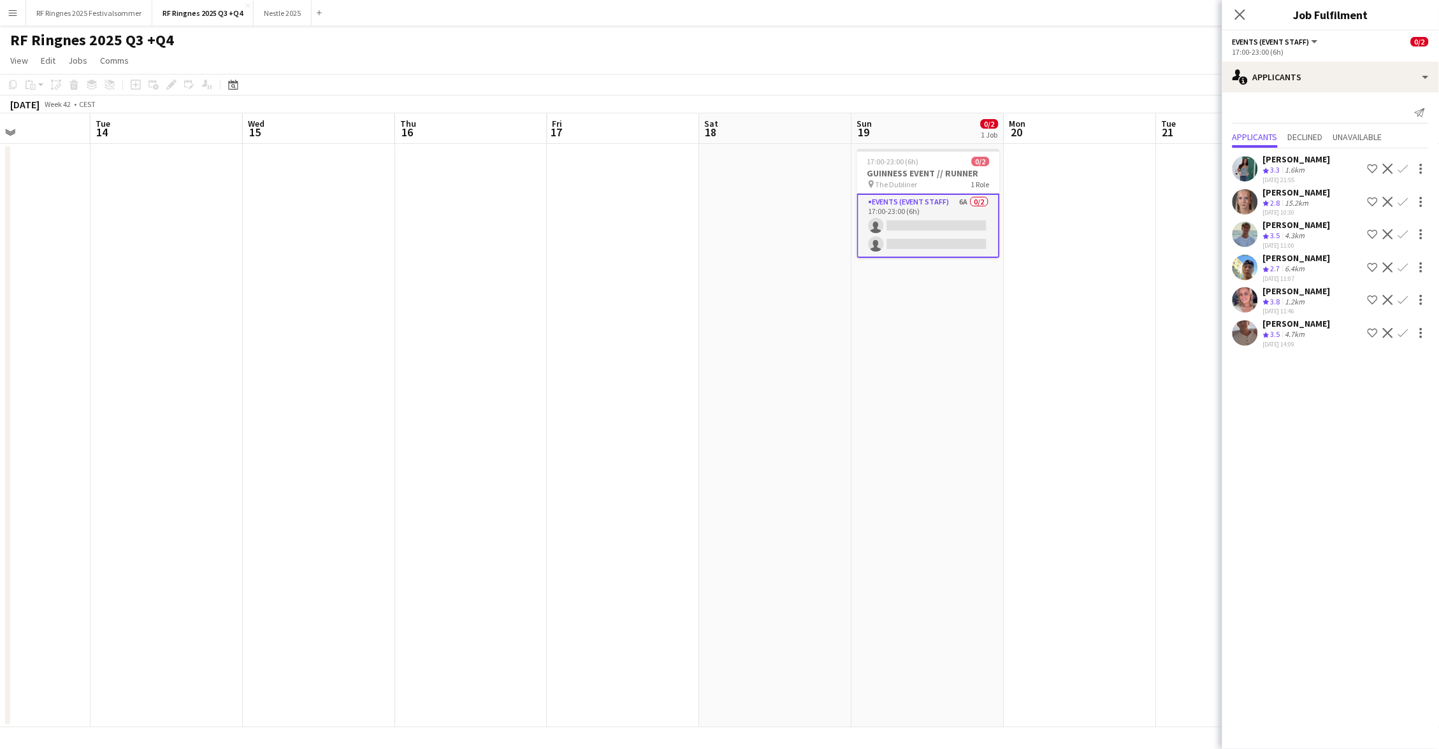
click at [1248, 257] on app-user-avatar at bounding box center [1244, 267] width 25 height 25
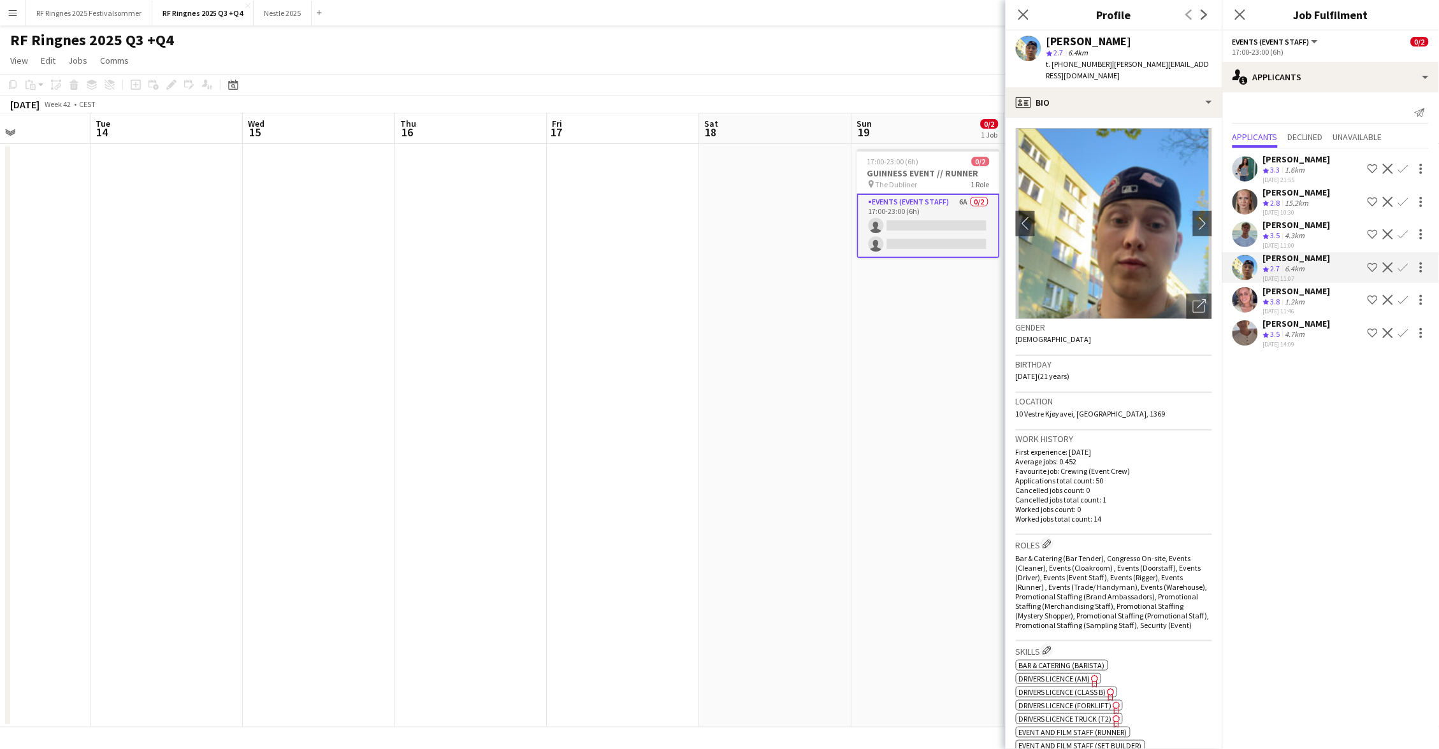
click at [1142, 118] on app-crew-profile-bio "chevron-left chevron-right Open photos pop-in Gender [DEMOGRAPHIC_DATA] Birthda…" at bounding box center [1113, 433] width 217 height 631
click at [1135, 73] on div "[PERSON_NAME] star 2.7 6.4km t. [PHONE_NUMBER] | [PERSON_NAME][EMAIL_ADDRESS][D…" at bounding box center [1113, 59] width 217 height 57
click at [1140, 89] on div "profile Bio" at bounding box center [1113, 102] width 217 height 31
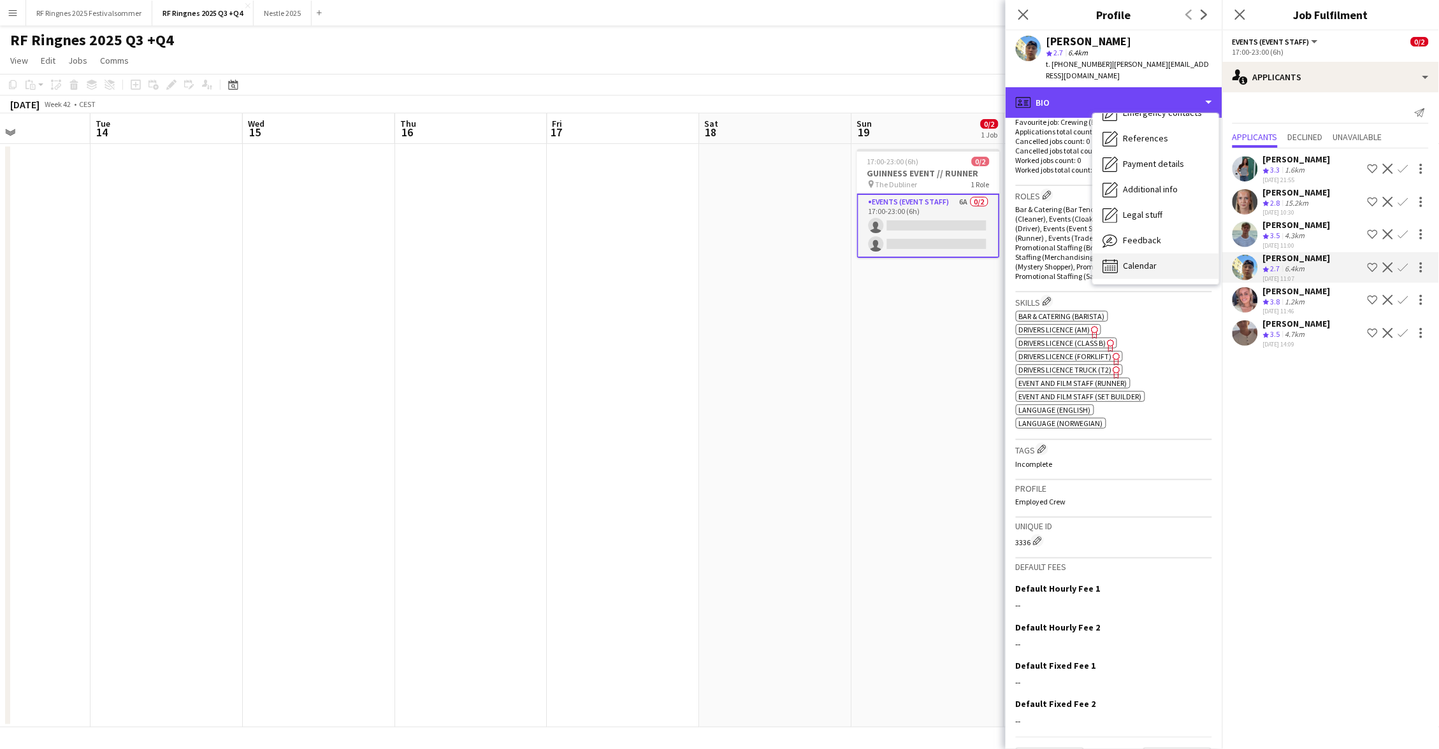
scroll to position [119, 0]
click at [1157, 235] on span "Feedback" at bounding box center [1142, 240] width 38 height 11
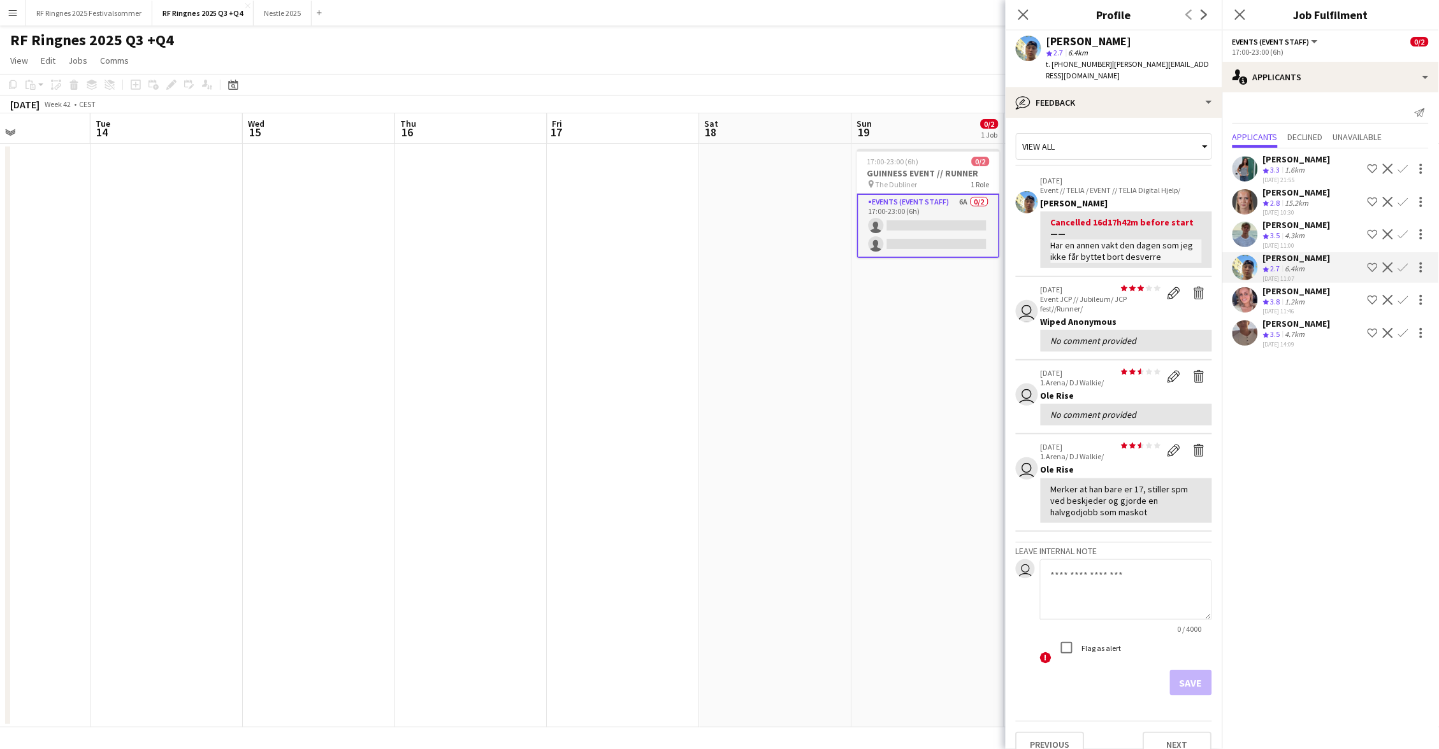
click at [1249, 299] on app-user-avatar at bounding box center [1244, 299] width 25 height 25
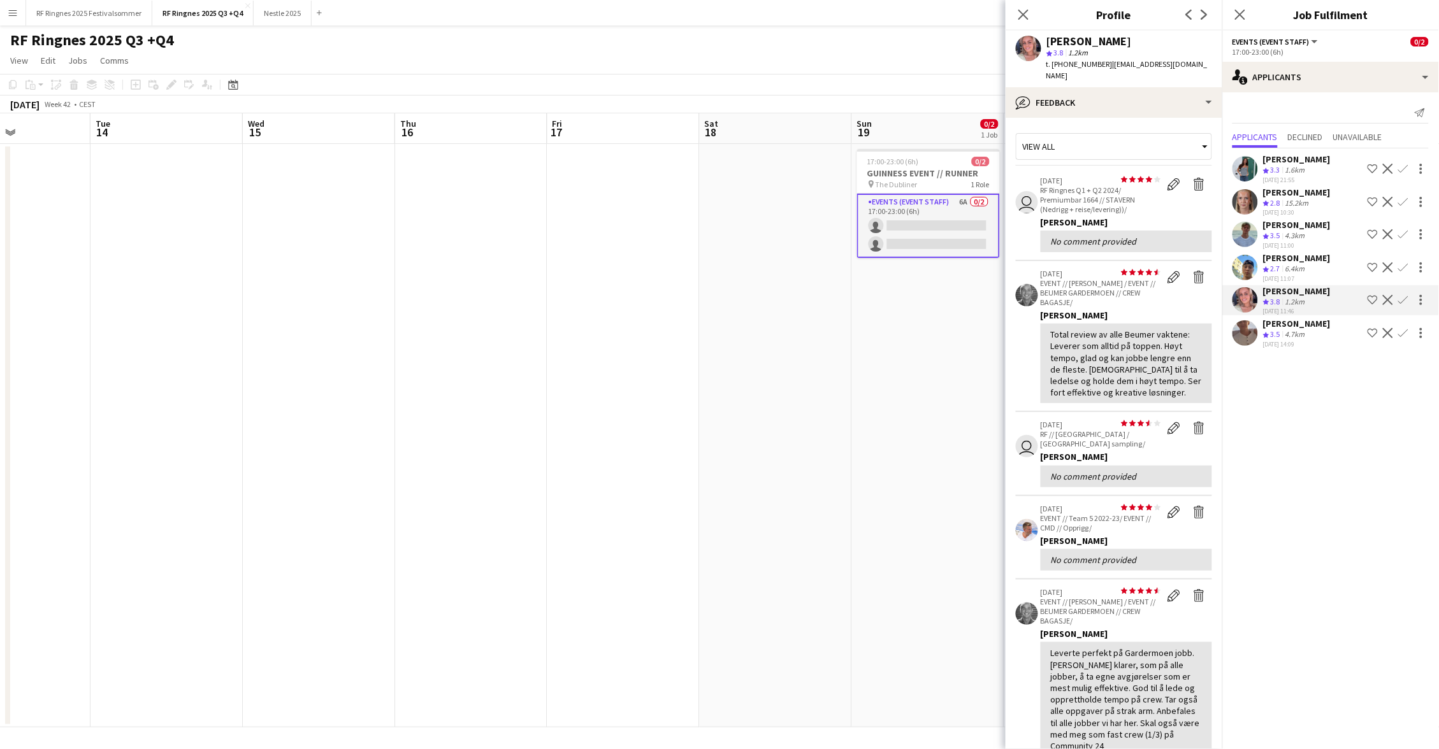
click at [1242, 224] on app-user-avatar at bounding box center [1244, 234] width 25 height 25
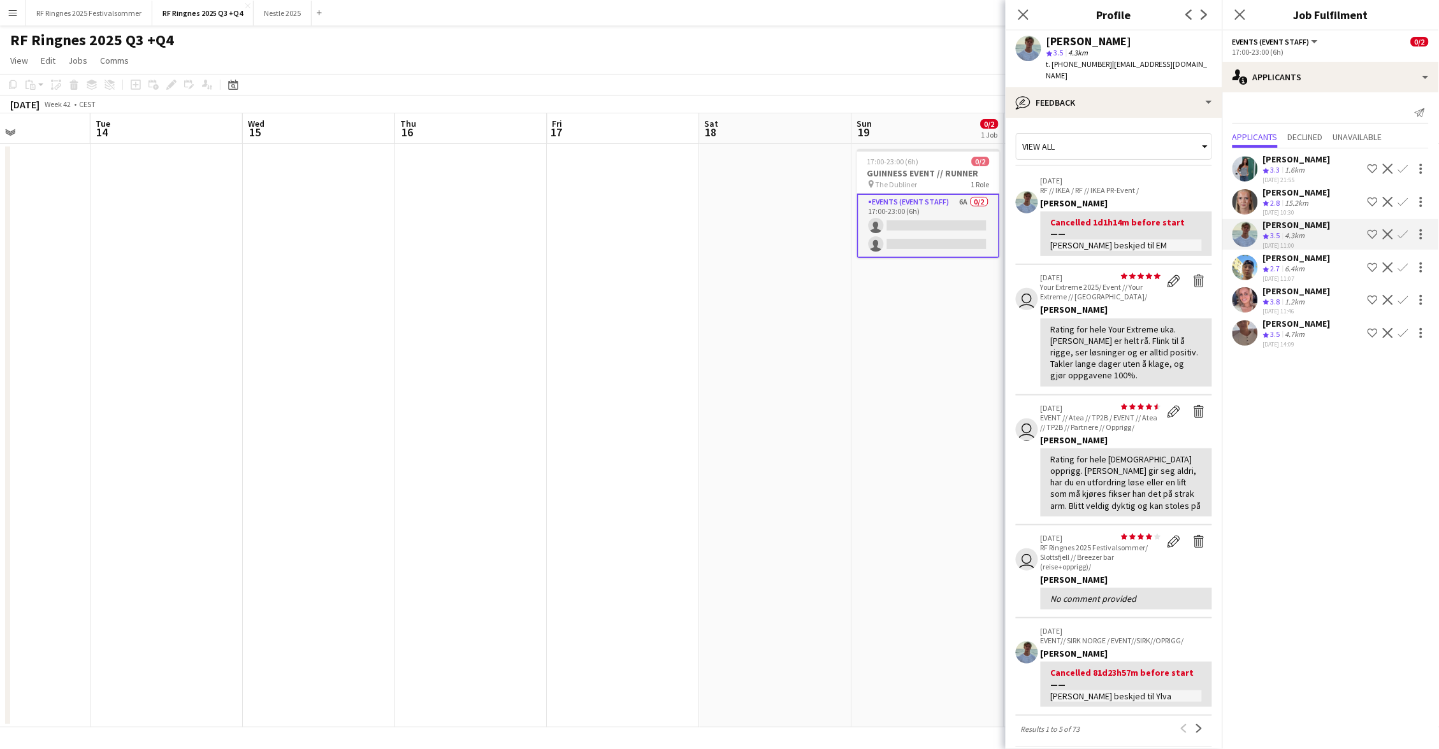
click at [1248, 189] on app-user-avatar at bounding box center [1244, 201] width 25 height 25
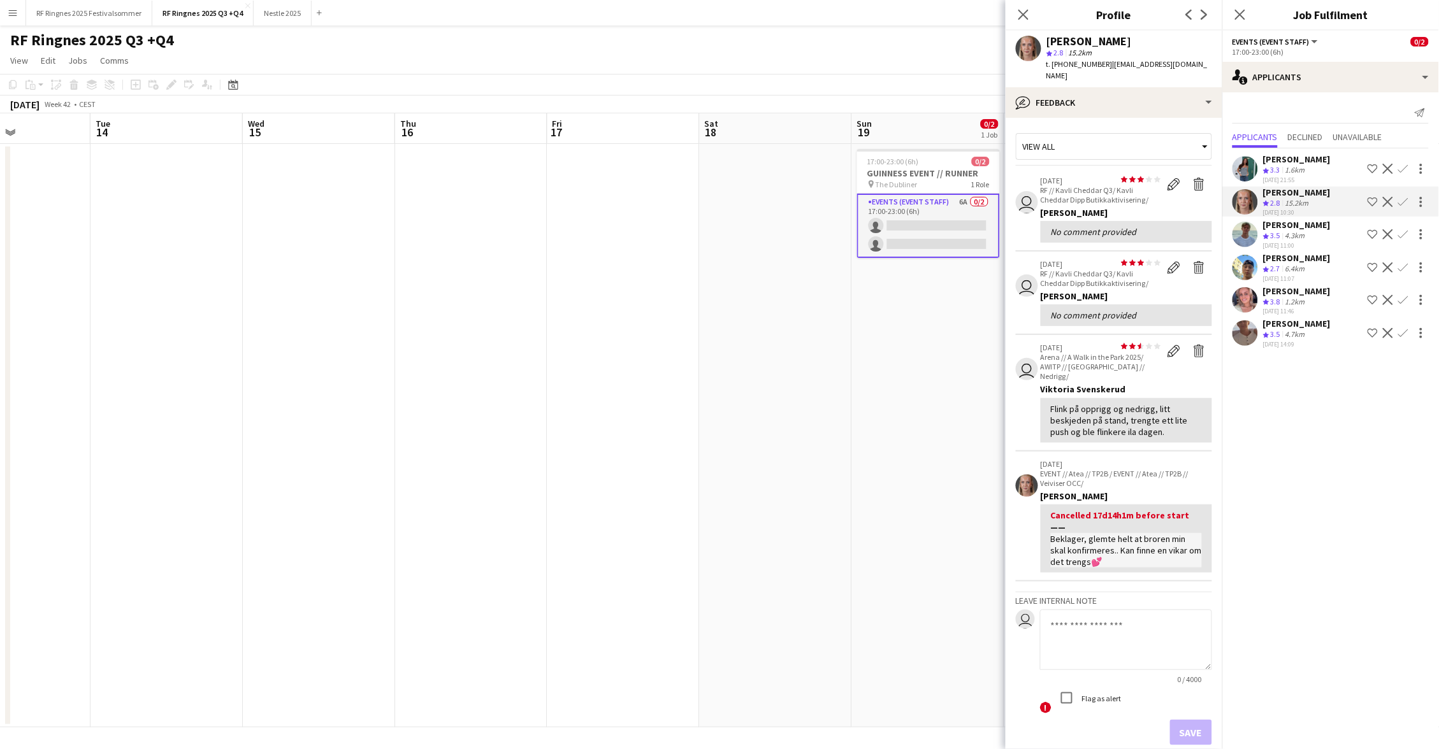
click at [1247, 160] on app-user-avatar at bounding box center [1244, 168] width 25 height 25
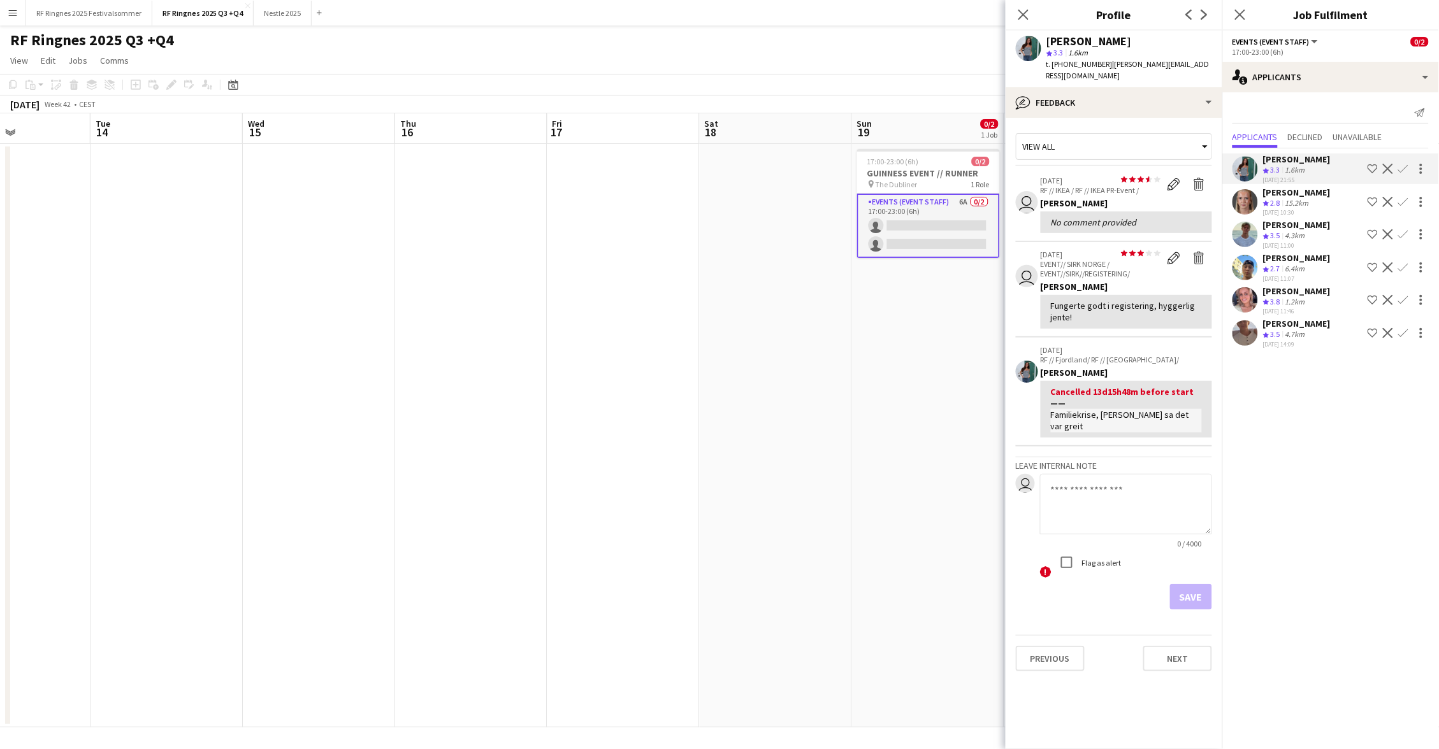
click at [1241, 294] on app-user-avatar at bounding box center [1244, 299] width 25 height 25
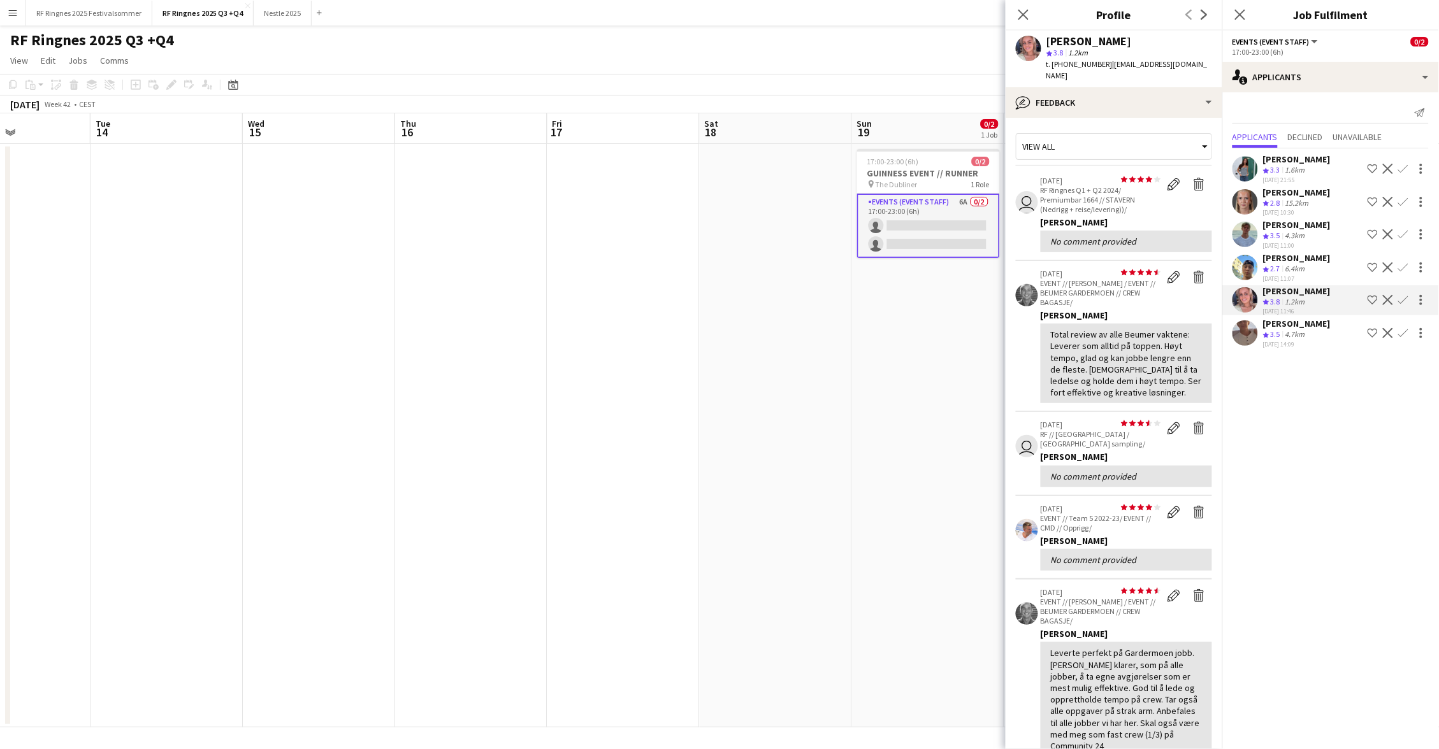
click at [1243, 324] on app-user-avatar at bounding box center [1244, 332] width 25 height 25
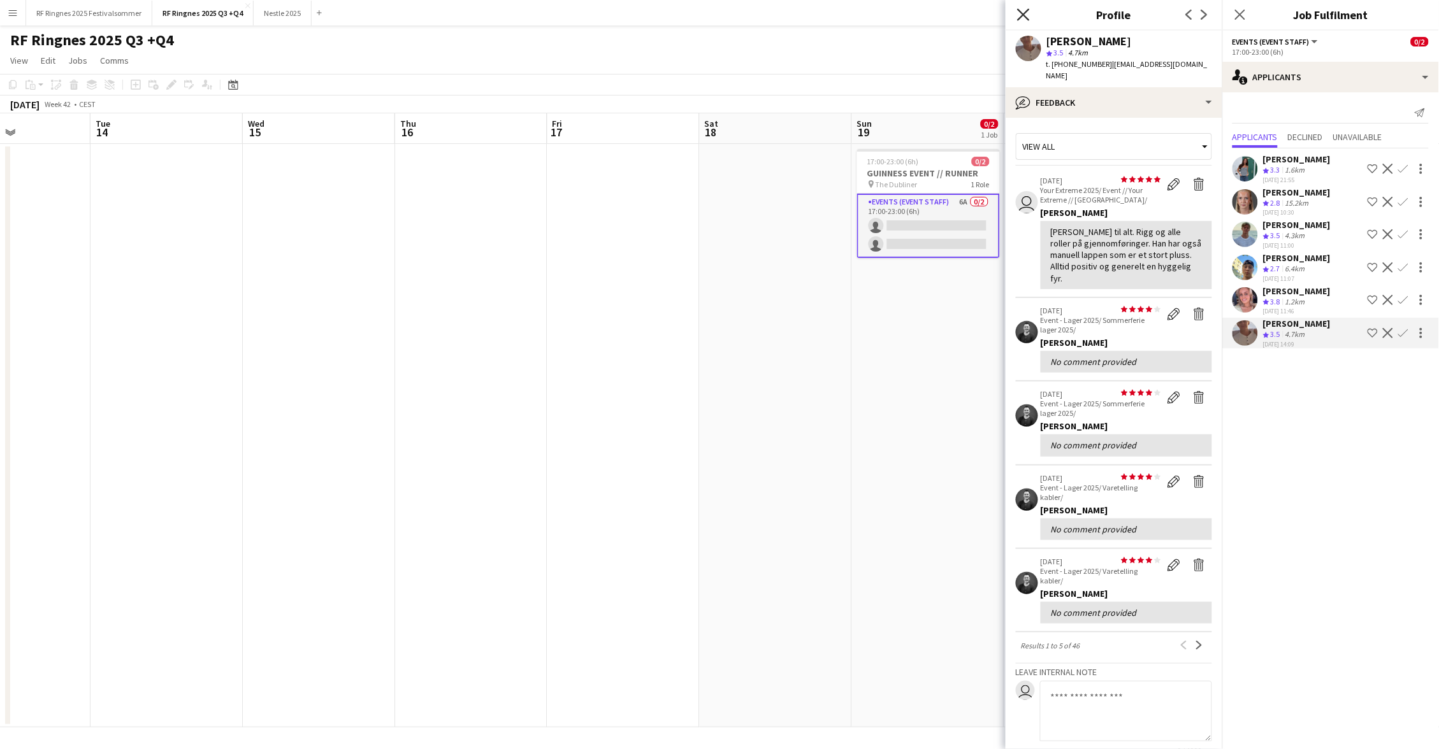
click at [1025, 18] on icon "Close pop-in" at bounding box center [1023, 14] width 12 height 12
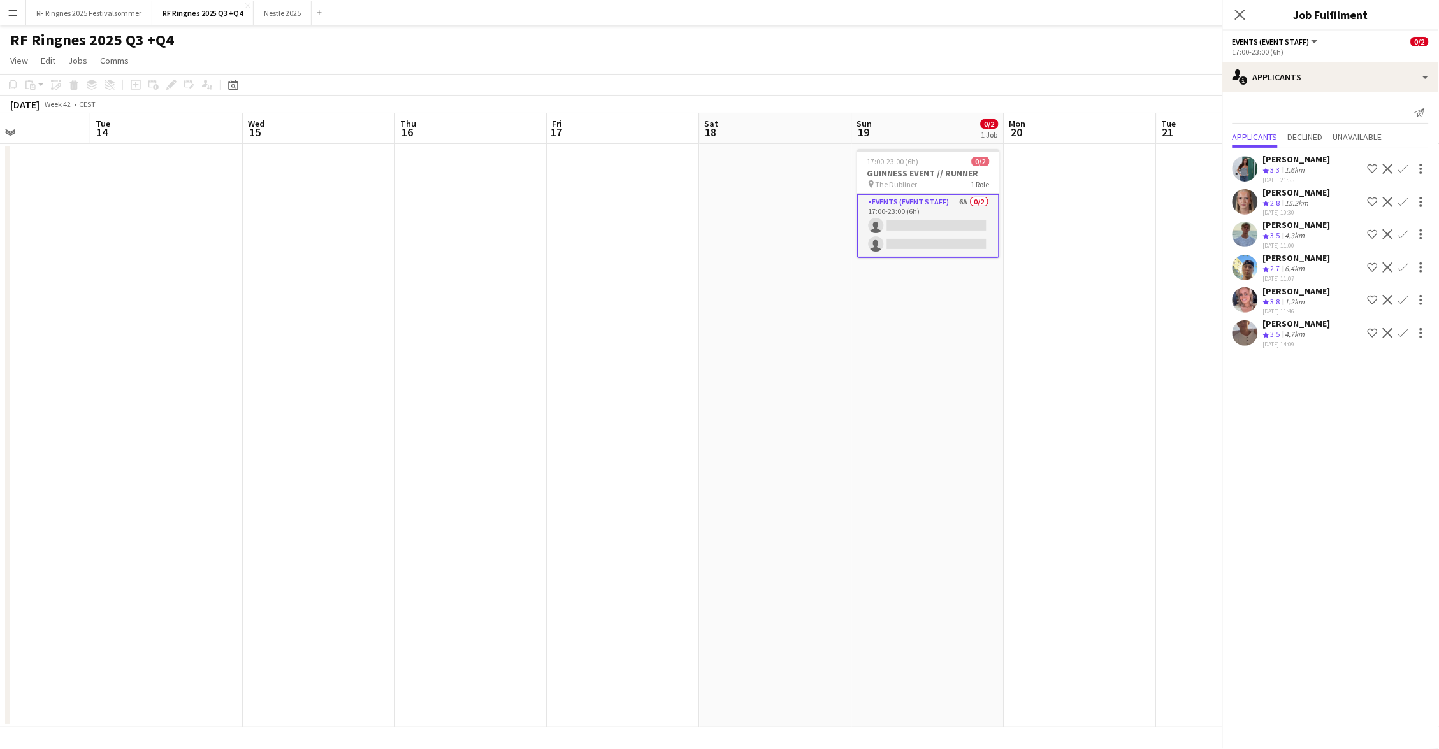
click at [998, 43] on div "RF Ringnes 2025 Q3 +Q4 user" at bounding box center [719, 37] width 1439 height 24
